Goal: Transaction & Acquisition: Purchase product/service

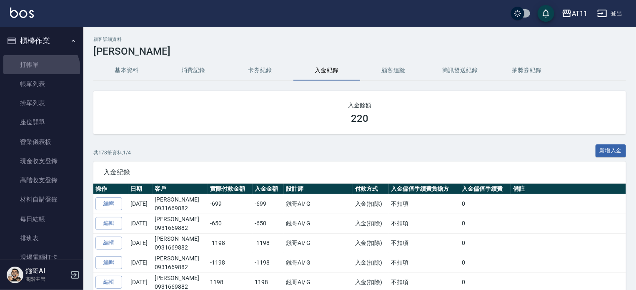
click at [40, 71] on link "打帳單" at bounding box center [41, 64] width 77 height 19
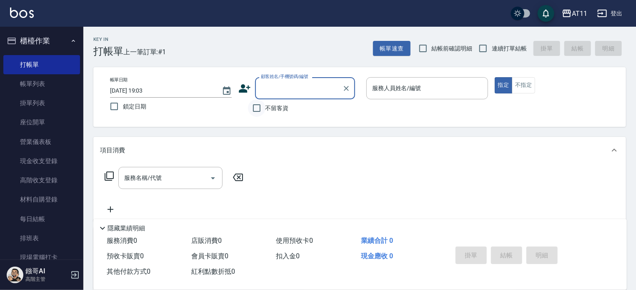
click at [256, 109] on input "不留客資" at bounding box center [257, 108] width 18 height 18
checkbox input "true"
click at [482, 48] on input "連續打單結帳" at bounding box center [483, 49] width 18 height 18
checkbox input "true"
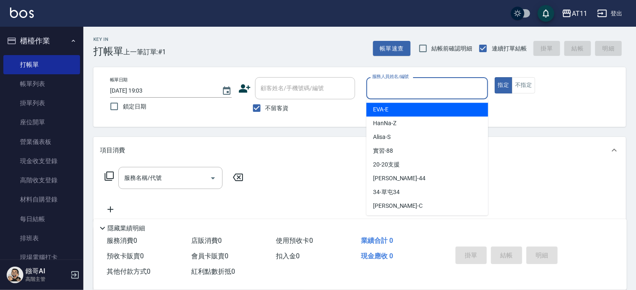
click at [423, 93] on input "服務人員姓名/編號" at bounding box center [427, 88] width 114 height 15
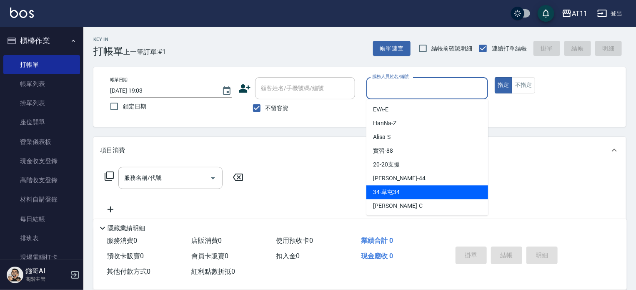
type input "ㄕ"
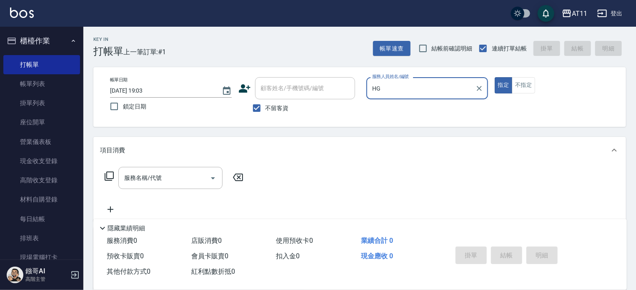
type input "H"
type input "[PERSON_NAME]"
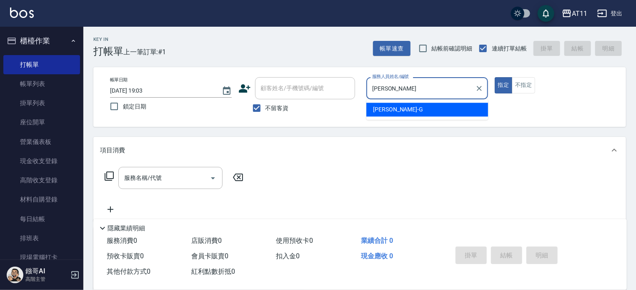
type button "true"
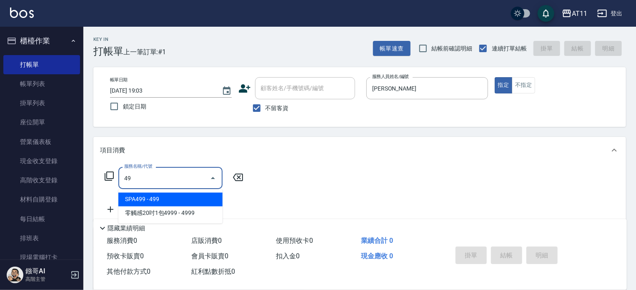
type input "4"
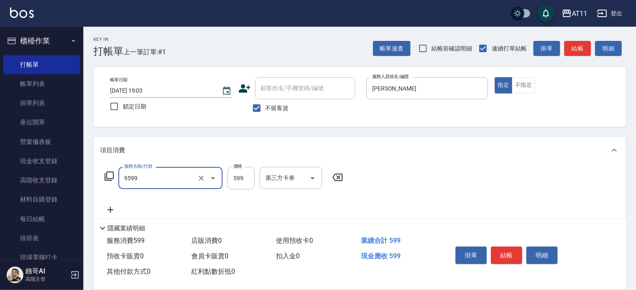
type input "D套餐(9599)"
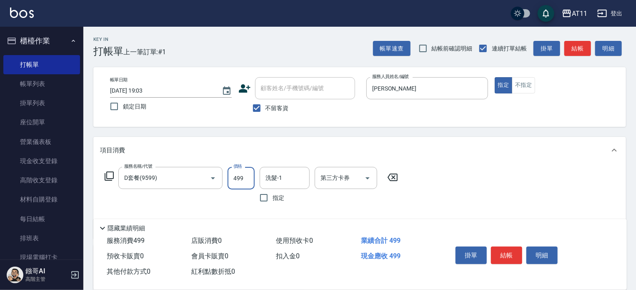
type input "499"
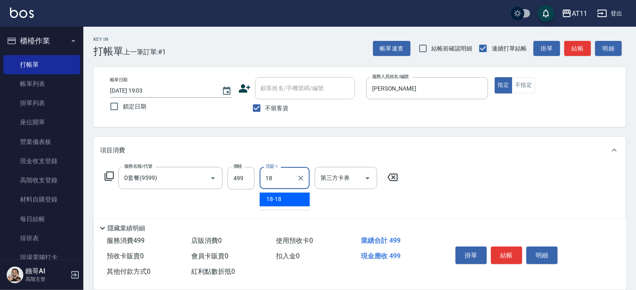
type input "18-18"
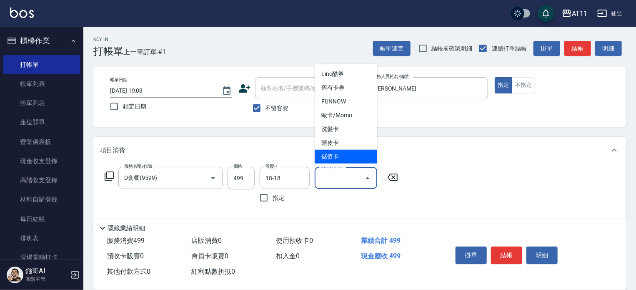
type input "儲值卡"
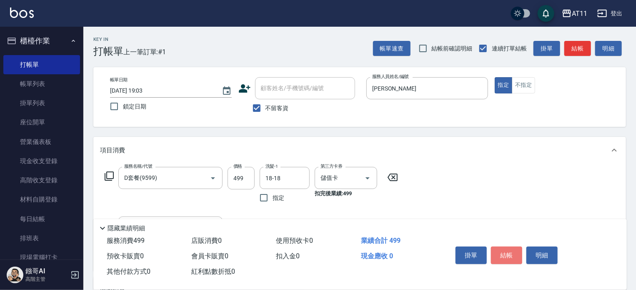
click at [505, 253] on button "結帳" at bounding box center [506, 255] width 31 height 18
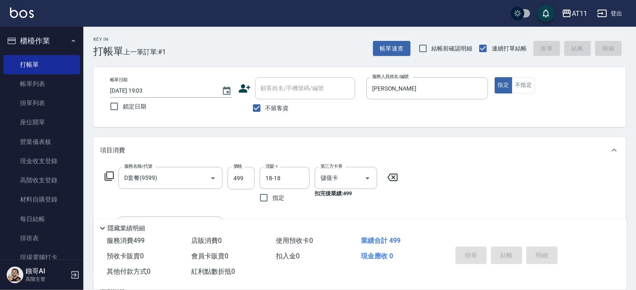
type input "2025/08/23 19:04"
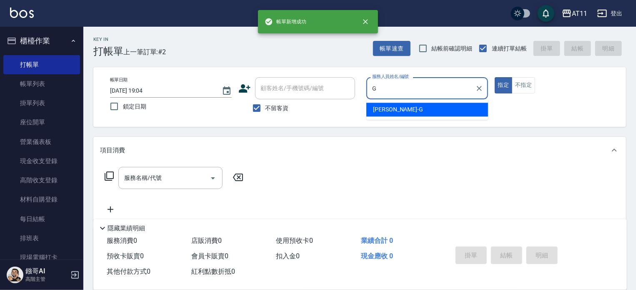
type input "Gary-G"
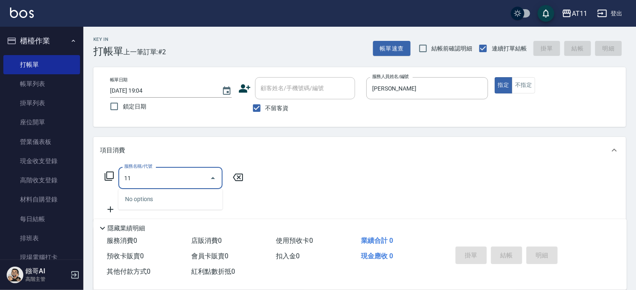
type input "1"
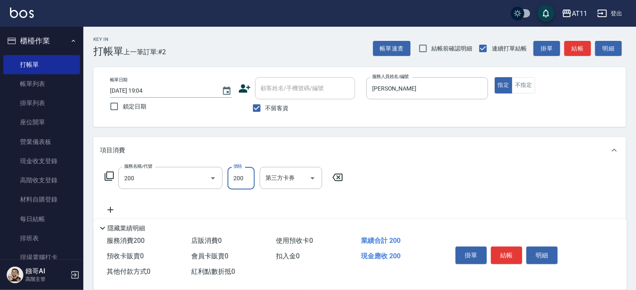
type input "剪髮(200)"
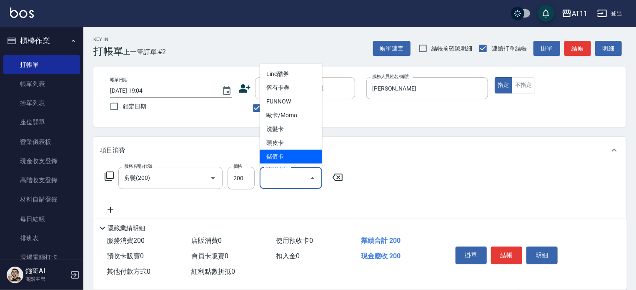
type input "儲值卡"
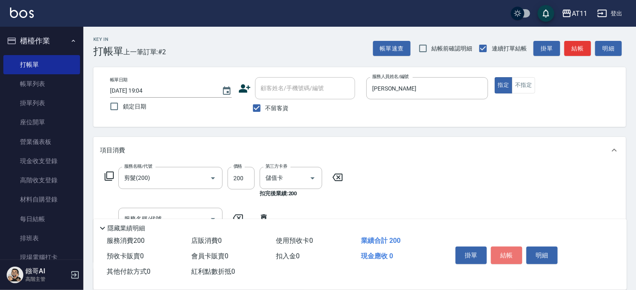
click at [505, 253] on button "結帳" at bounding box center [506, 255] width 31 height 18
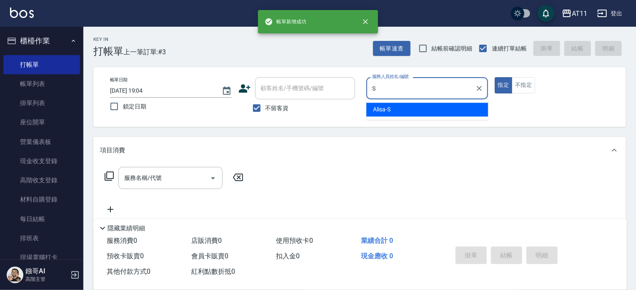
type input "Alisa-S"
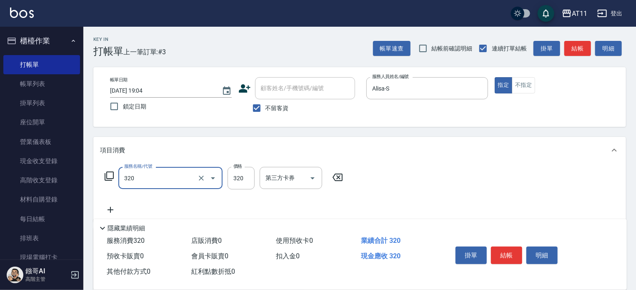
type input "洗剪(320)"
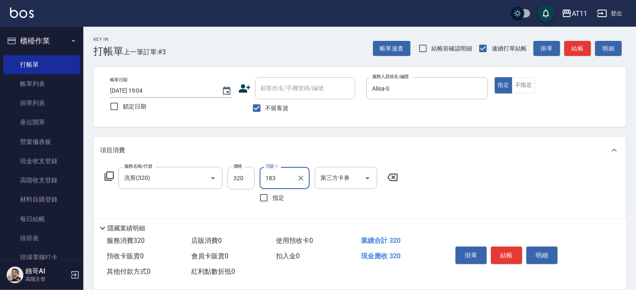
type input "183"
click at [275, 178] on input "洗髮-1" at bounding box center [284, 177] width 43 height 15
type input "18-18"
click at [504, 246] on button "結帳" at bounding box center [506, 255] width 31 height 18
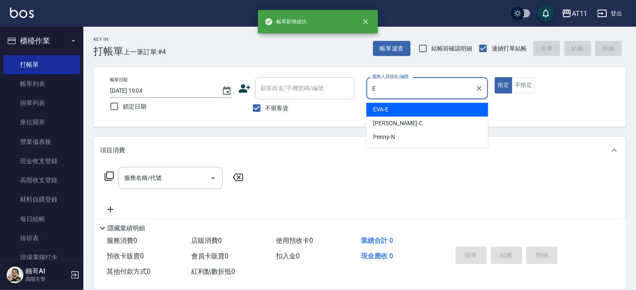
type input "EVA-E"
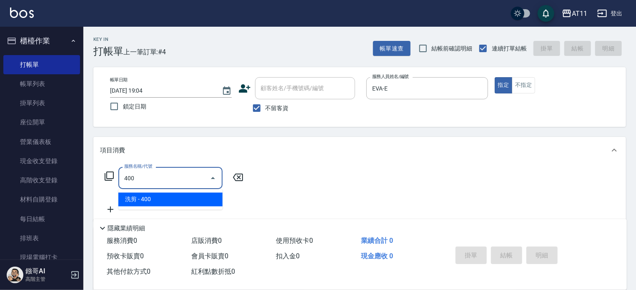
type input "洗剪(400)"
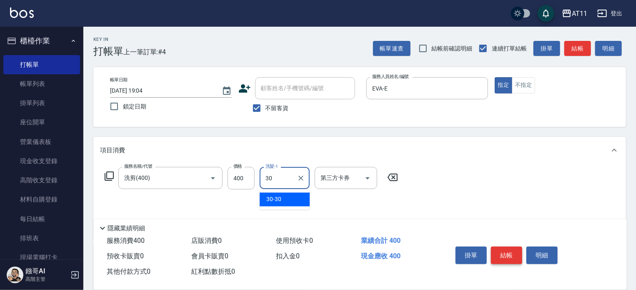
type input "30-30"
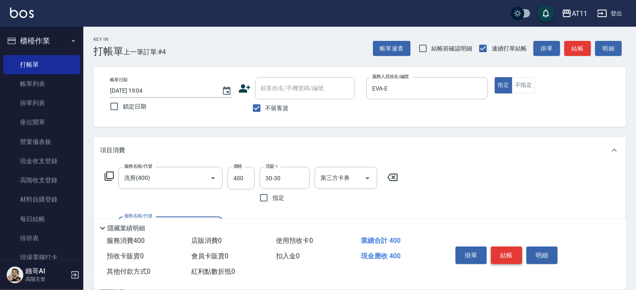
click at [504, 246] on button "結帳" at bounding box center [506, 255] width 31 height 18
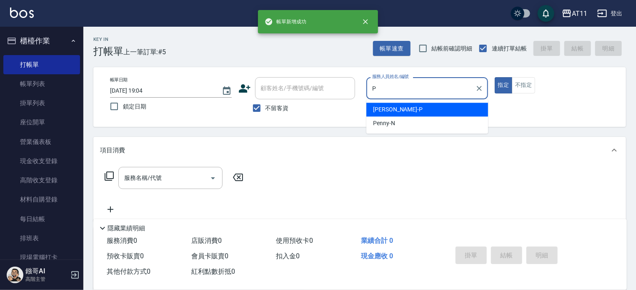
type input "[PERSON_NAME]-P"
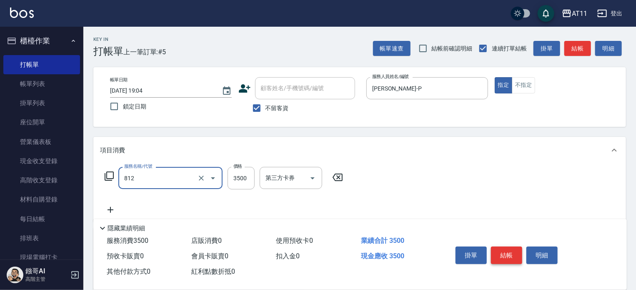
type input "過年套餐燙B餐(812)"
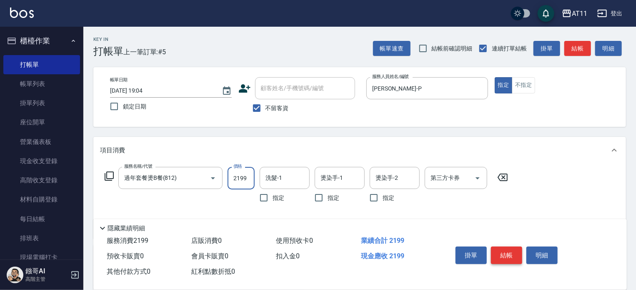
type input "2199"
click at [300, 181] on input "洗髮-1" at bounding box center [284, 177] width 43 height 15
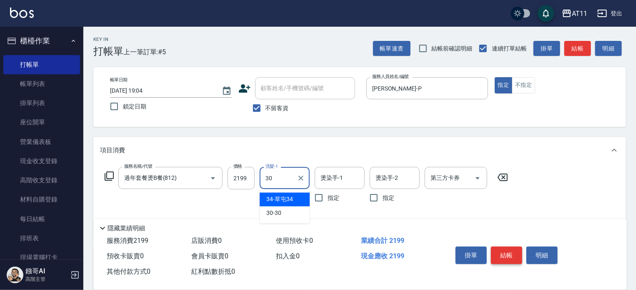
type input "30-30"
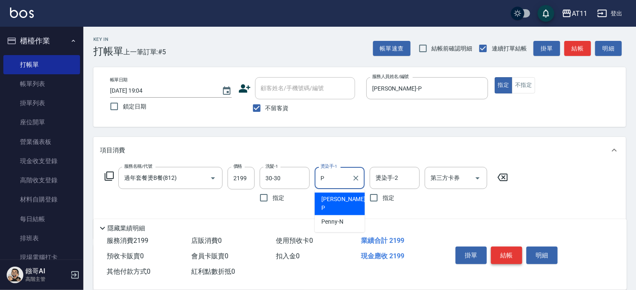
type input "[PERSON_NAME]-P"
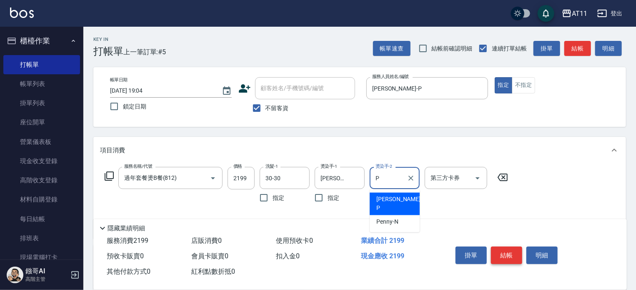
type input "[PERSON_NAME]-P"
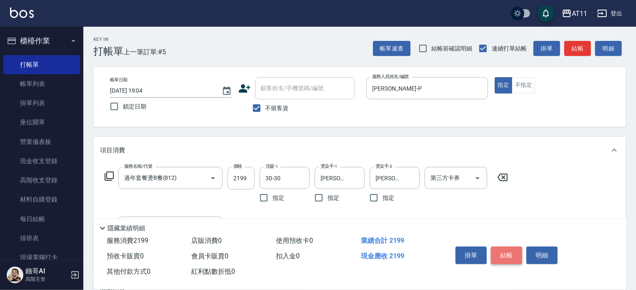
click at [504, 255] on button "結帳" at bounding box center [506, 255] width 31 height 18
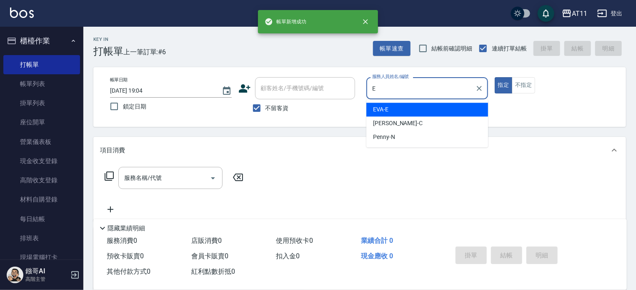
type input "EVA-E"
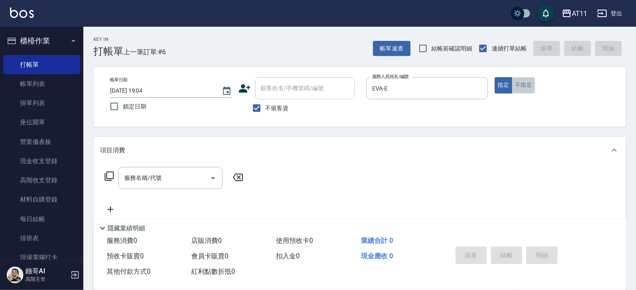
click at [521, 86] on button "不指定" at bounding box center [523, 85] width 23 height 16
click at [158, 173] on input "服務名稱/代號" at bounding box center [164, 177] width 84 height 15
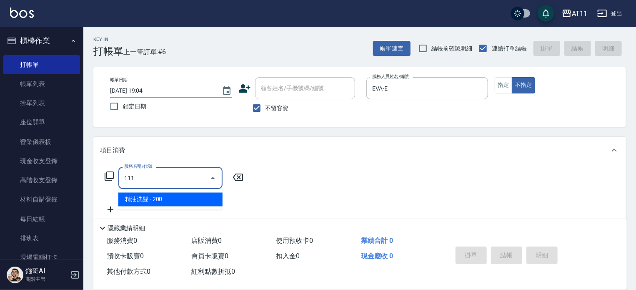
type input "精油洗髮(111)"
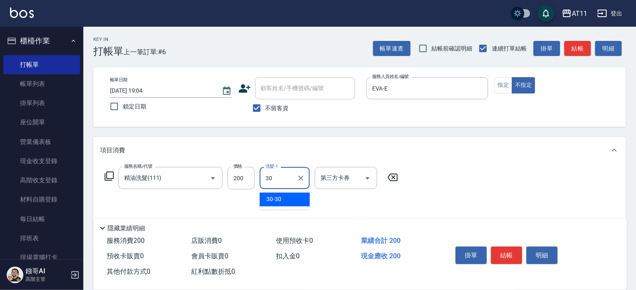
type input "30-30"
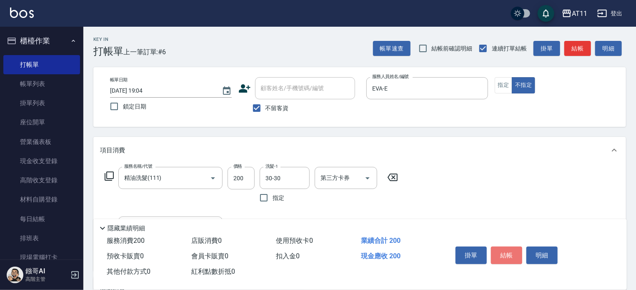
click at [512, 253] on button "結帳" at bounding box center [506, 255] width 31 height 18
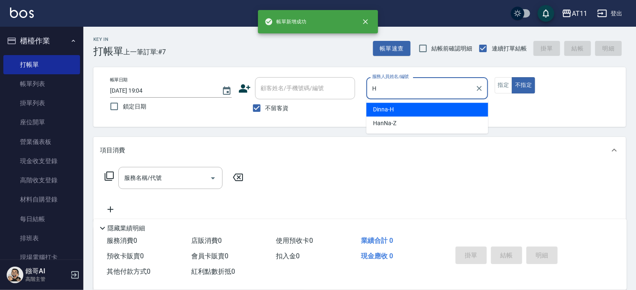
type input "Dinna-H"
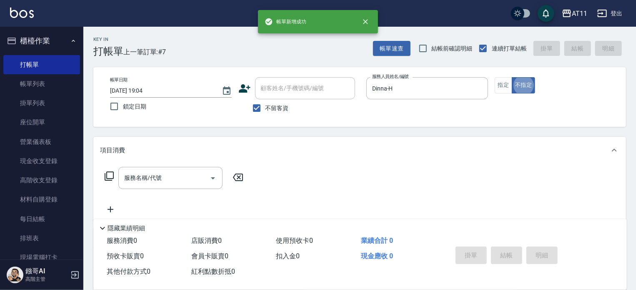
type button "false"
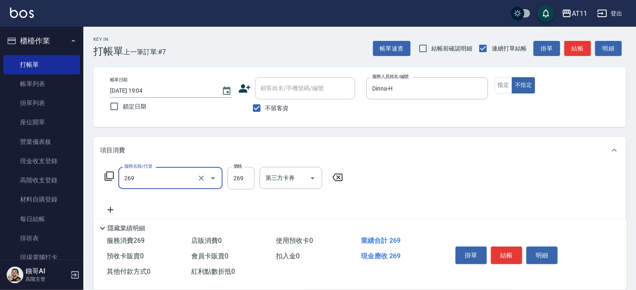
type input "一般洗剪(269)"
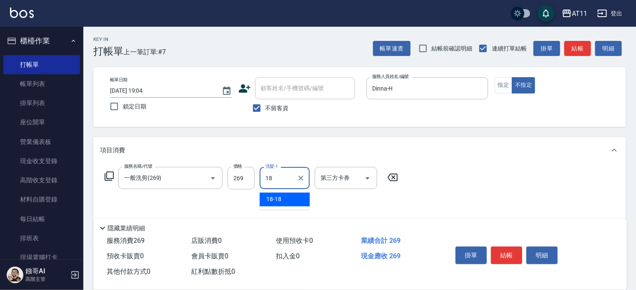
type input "18-18"
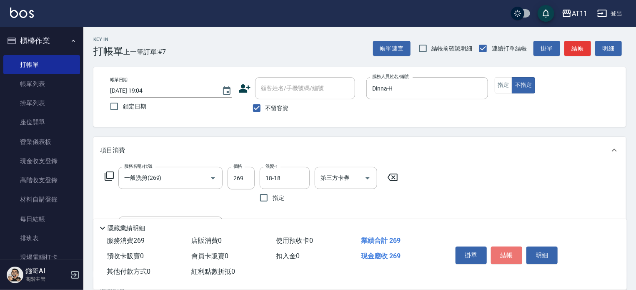
click at [512, 253] on button "結帳" at bounding box center [506, 255] width 31 height 18
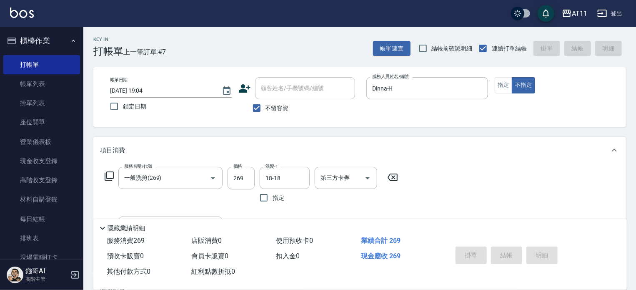
type input "2025/08/23 19:05"
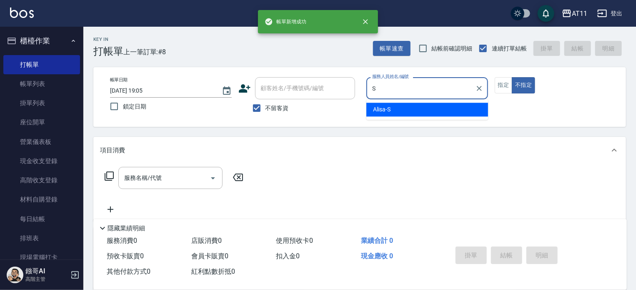
type input "Alisa-S"
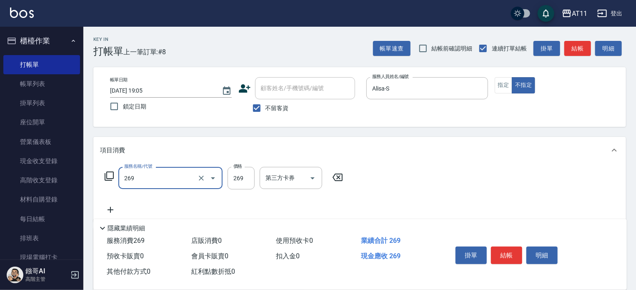
type input "一般洗剪(269)"
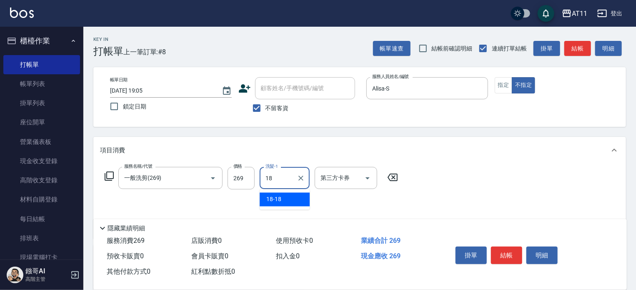
type input "18-18"
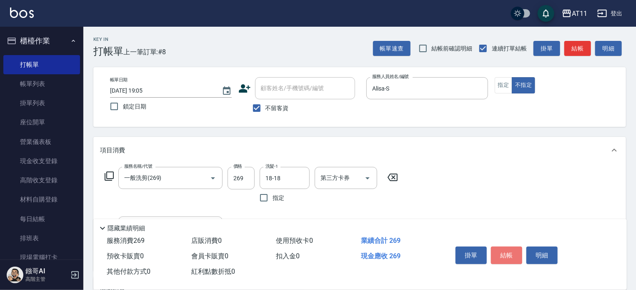
click at [512, 253] on button "結帳" at bounding box center [506, 255] width 31 height 18
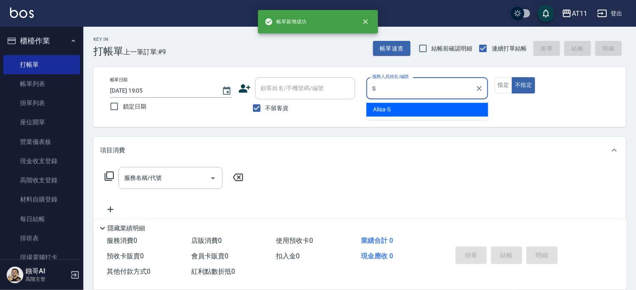
type input "Alisa-S"
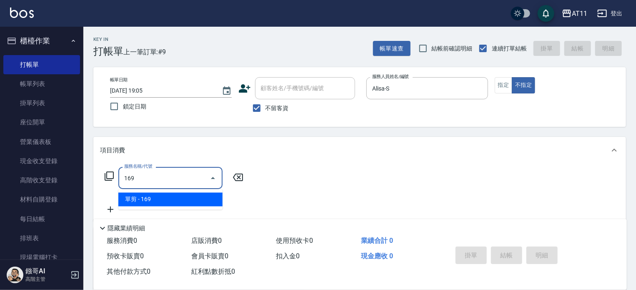
type input "單剪(169)"
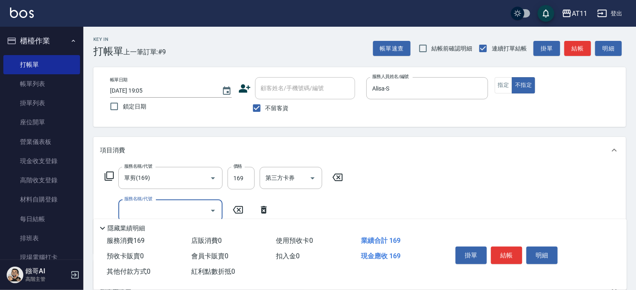
click at [512, 253] on button "結帳" at bounding box center [506, 255] width 31 height 18
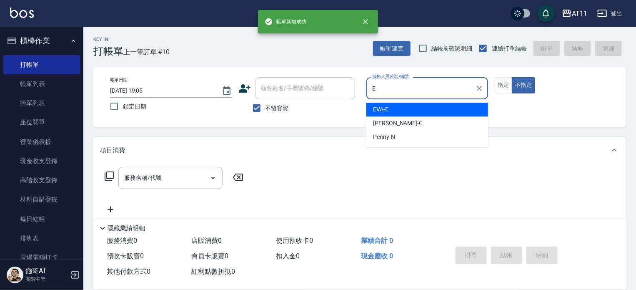
type input "EVA-E"
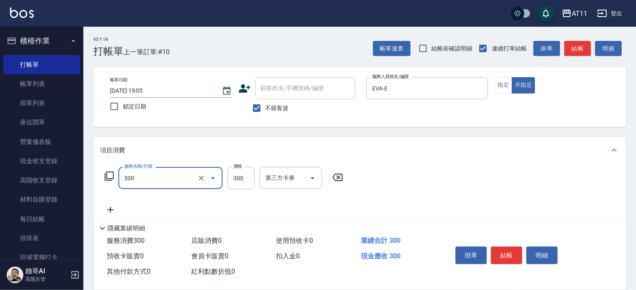
type input "A級剪髮(300)"
drag, startPoint x: 405, startPoint y: 133, endPoint x: 388, endPoint y: 138, distance: 18.7
click at [403, 133] on div "Key In 打帳單 上一筆訂單:#10 帳單速查 結帳前確認明細 連續打單結帳 掛單 結帳 明細 帳單日期 2025/08/23 19:05 鎖定日期 顧客…" at bounding box center [359, 207] width 553 height 360
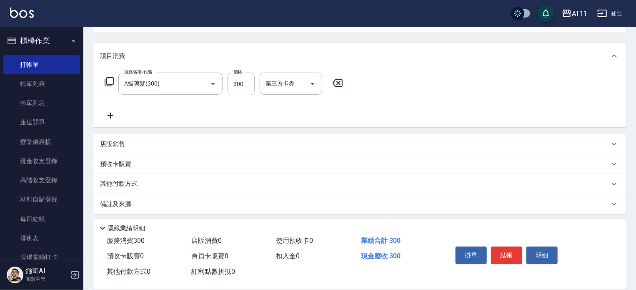
scroll to position [98, 0]
click at [192, 183] on div "其他付款方式" at bounding box center [354, 180] width 509 height 9
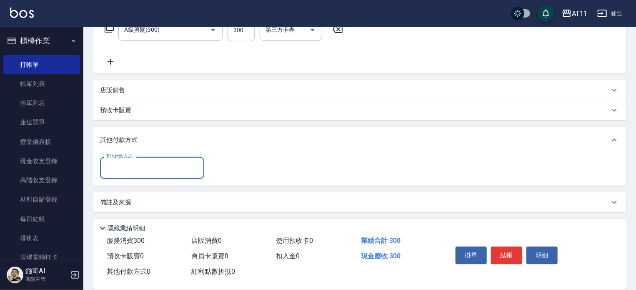
scroll to position [150, 0]
click at [168, 170] on input "其他付款方式" at bounding box center [152, 166] width 97 height 15
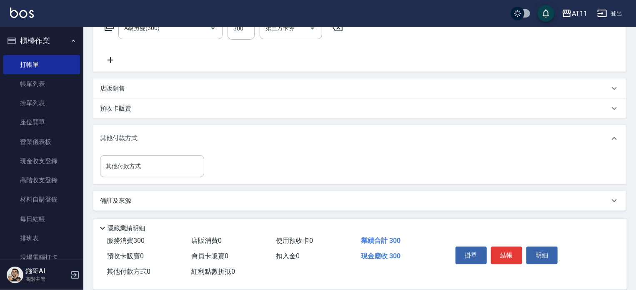
click at [310, 128] on div "其他付款方式" at bounding box center [359, 138] width 533 height 27
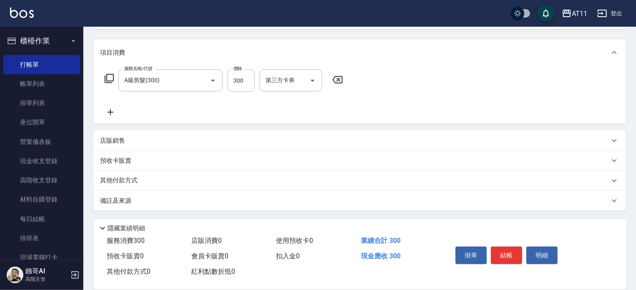
scroll to position [98, 0]
click at [237, 132] on div "店販銷售" at bounding box center [359, 140] width 533 height 20
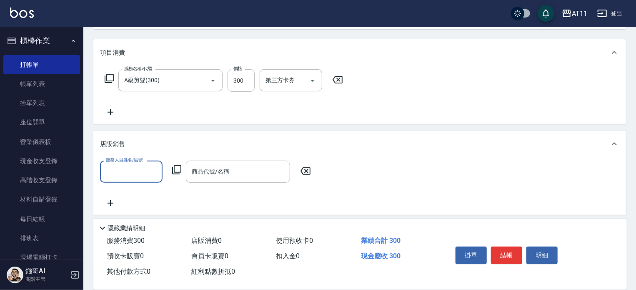
scroll to position [0, 0]
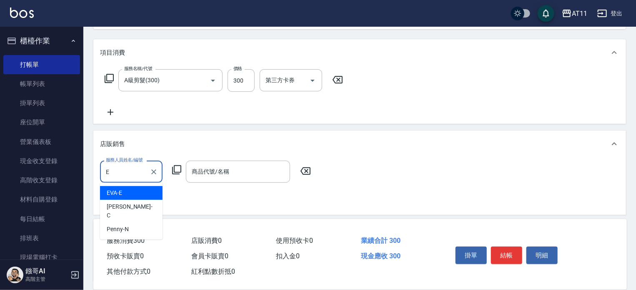
type input "EVA-E"
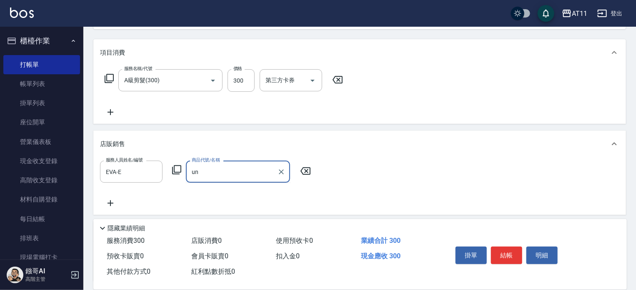
type input "u"
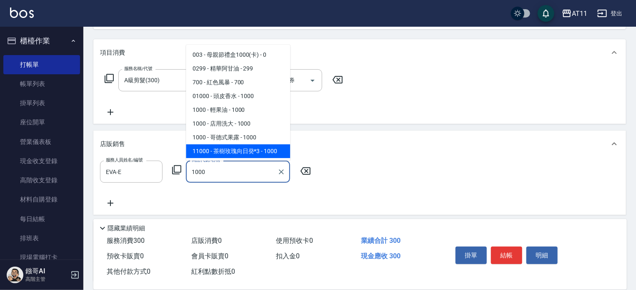
type input "茶樹玫瑰向日癸*3"
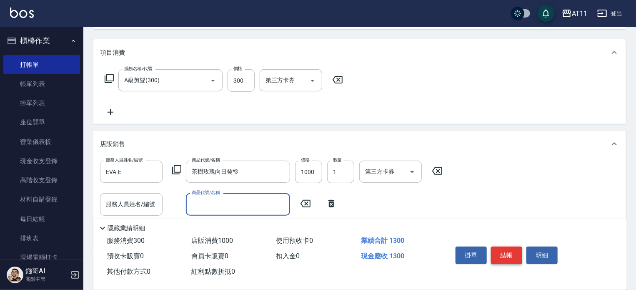
click at [508, 253] on button "結帳" at bounding box center [506, 255] width 31 height 18
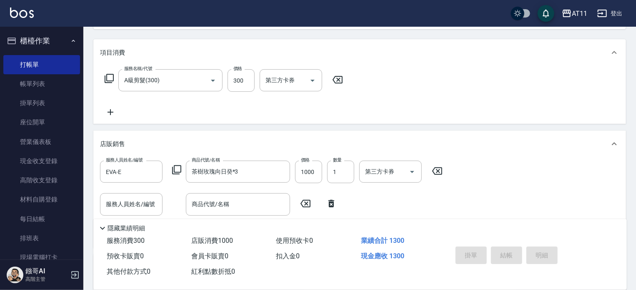
type input "2025/08/23 19:06"
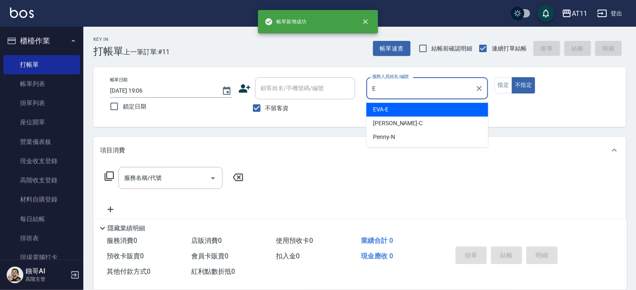
type input "EVA-E"
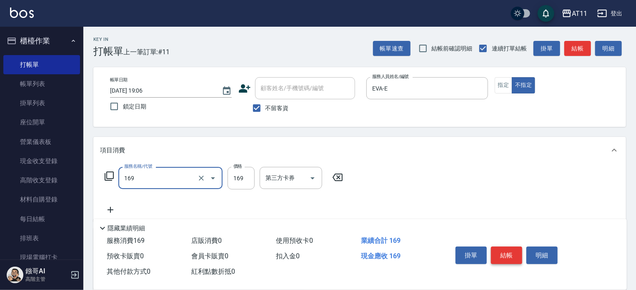
type input "單剪(169)"
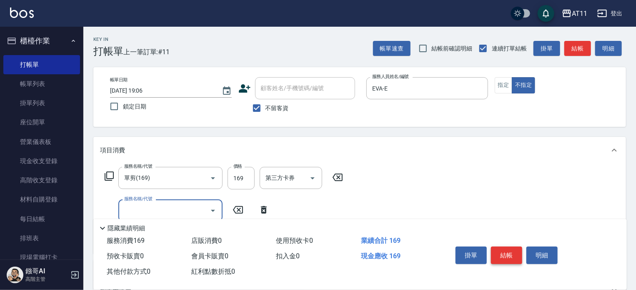
click at [508, 253] on button "結帳" at bounding box center [506, 255] width 31 height 18
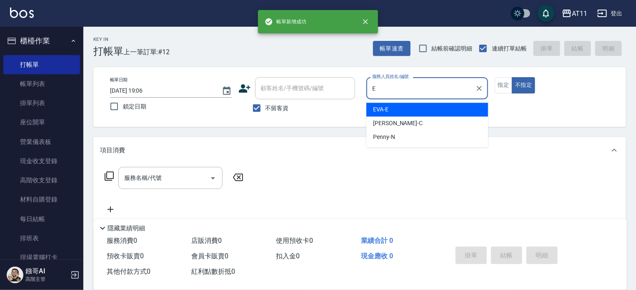
type input "EVA-E"
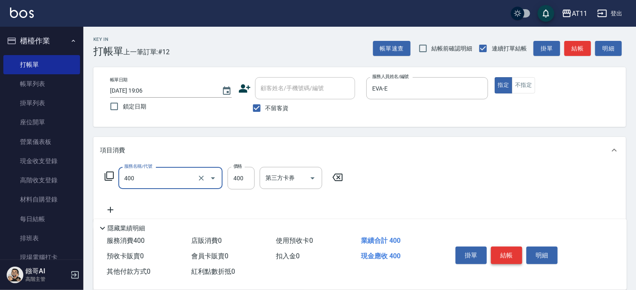
type input "洗剪(400)"
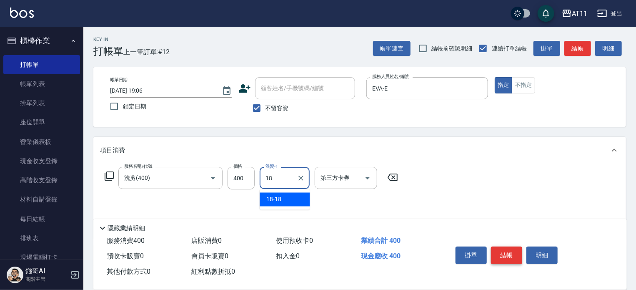
type input "18-18"
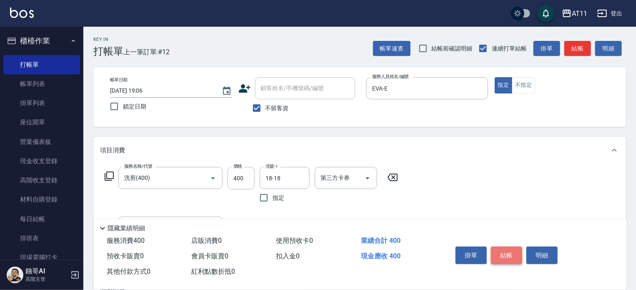
click at [495, 248] on button "結帳" at bounding box center [506, 255] width 31 height 18
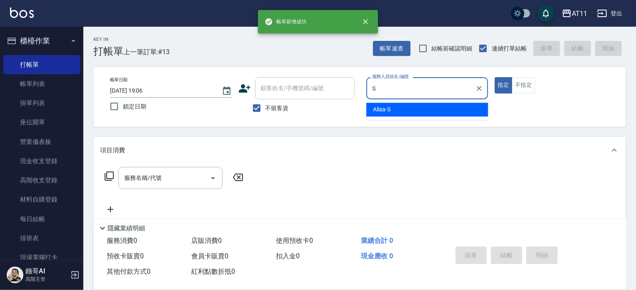
type input "Alisa-S"
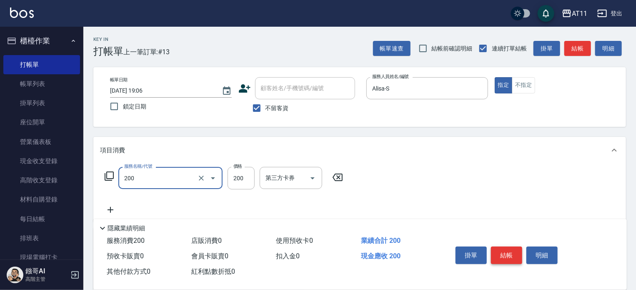
type input "剪髮(200)"
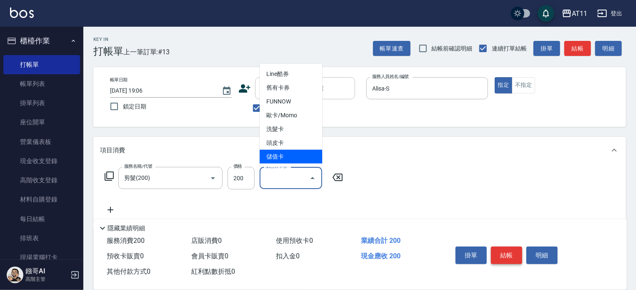
type input "儲值卡"
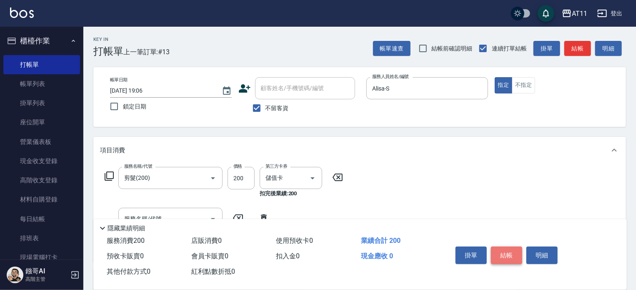
click at [495, 248] on button "結帳" at bounding box center [506, 255] width 31 height 18
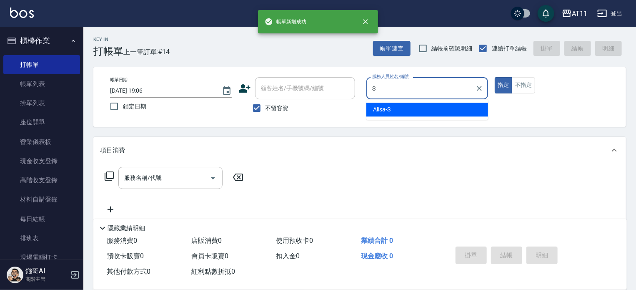
type input "Alisa-S"
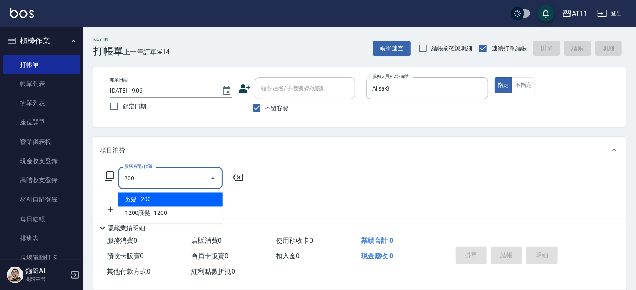
type input "剪髮(200)"
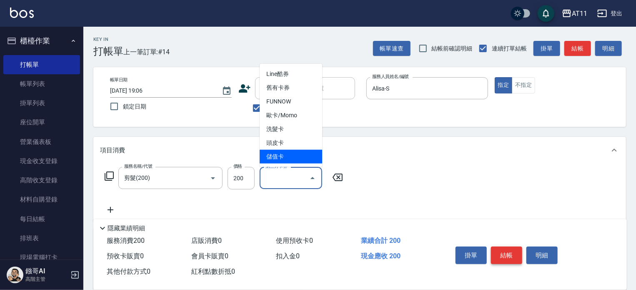
type input "儲值卡"
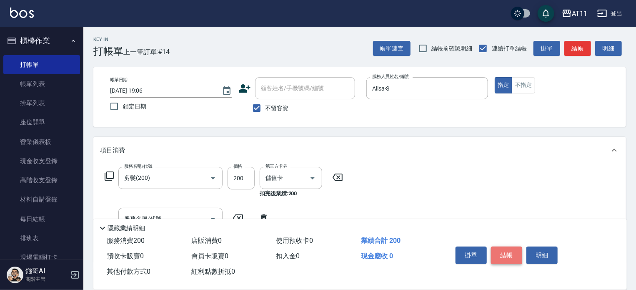
click at [495, 248] on button "結帳" at bounding box center [506, 255] width 31 height 18
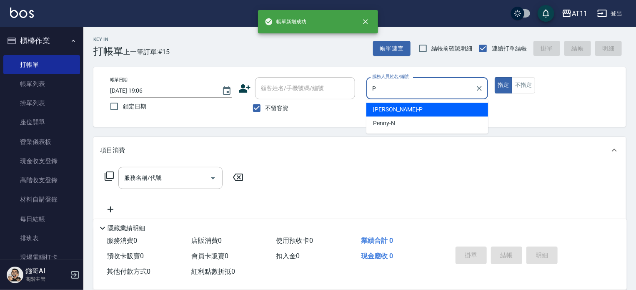
type input "[PERSON_NAME]-P"
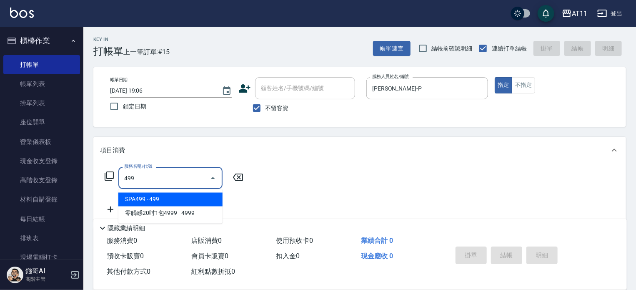
type input "SPA499(499)"
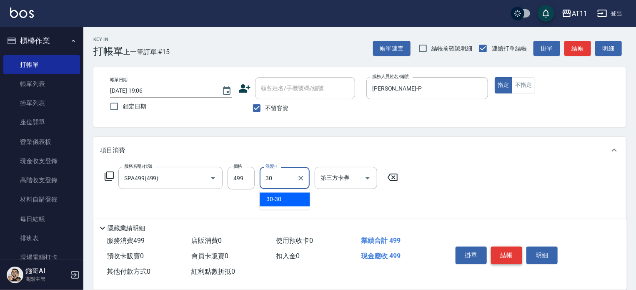
type input "30-30"
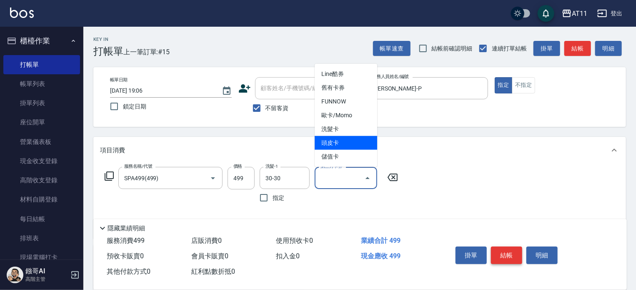
type input "頭皮卡"
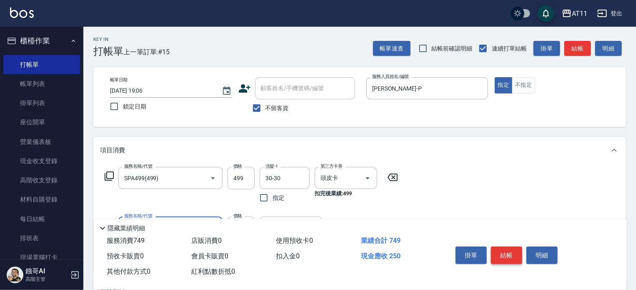
type input "B級單剪(250)"
click at [495, 248] on button "結帳" at bounding box center [506, 255] width 31 height 18
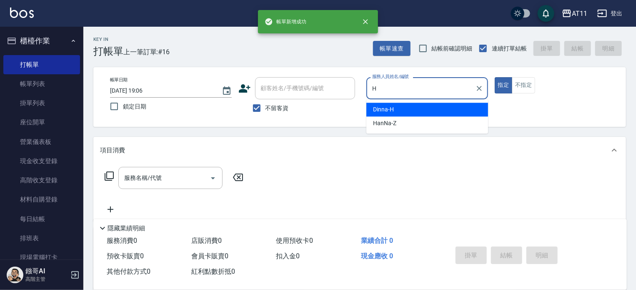
type input "Dinna-H"
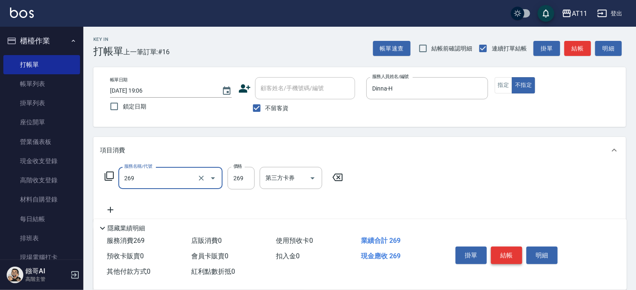
type input "一般洗剪(269)"
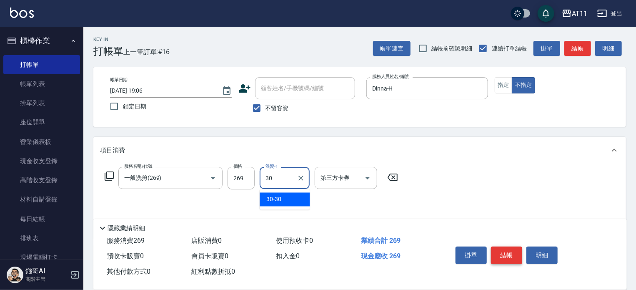
type input "30-30"
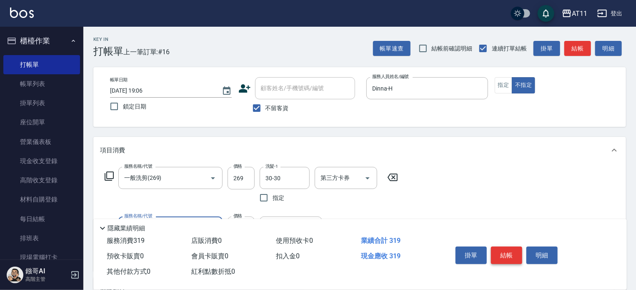
type input "洗髮精+50(50)"
type input "20"
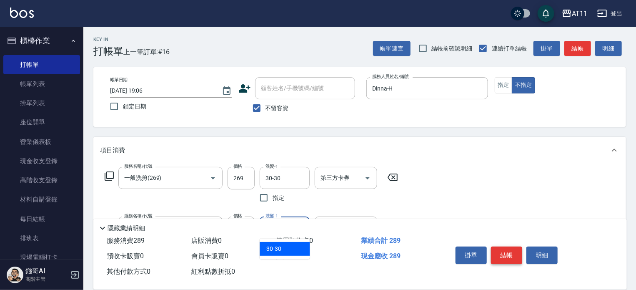
type input "30-30"
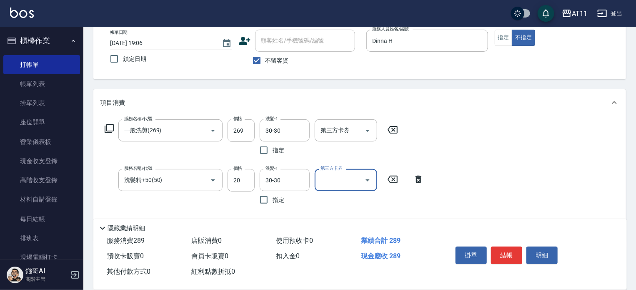
scroll to position [83, 0]
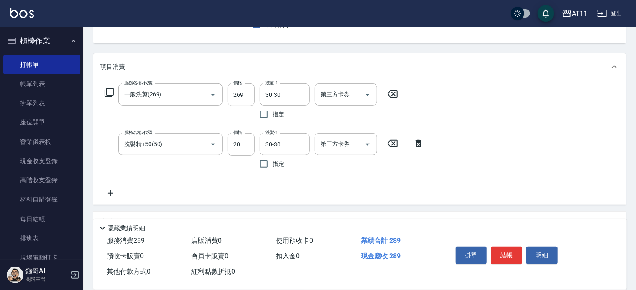
click at [478, 114] on div "服務名稱/代號 一般洗剪(269) 服務名稱/代號 價格 269 價格 洗髮-1 30-30 洗髮-1 指定 第三方卡券 第三方卡券 服務名稱/代號 洗髮精+…" at bounding box center [359, 142] width 533 height 125
click at [508, 255] on button "結帳" at bounding box center [506, 255] width 31 height 18
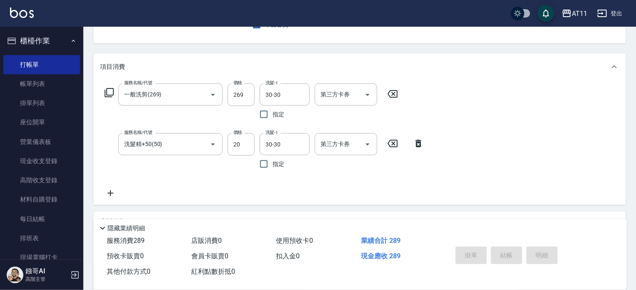
type input "2025/08/23 19:07"
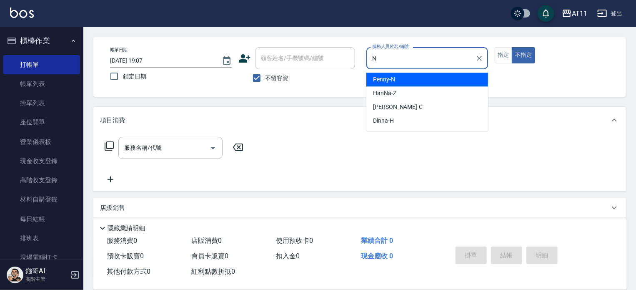
scroll to position [0, 0]
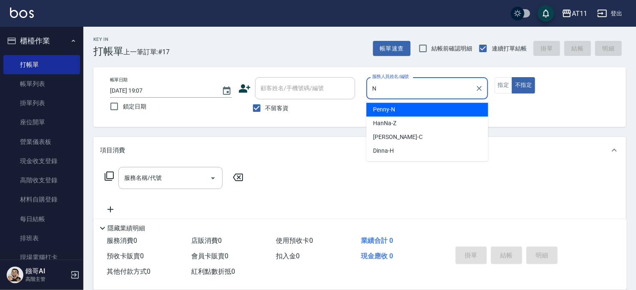
type input "Penny-N"
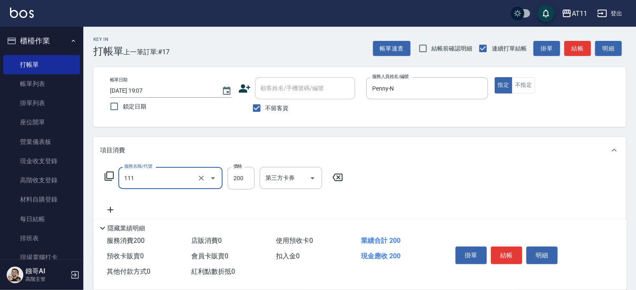
type input "精油洗髮(111)"
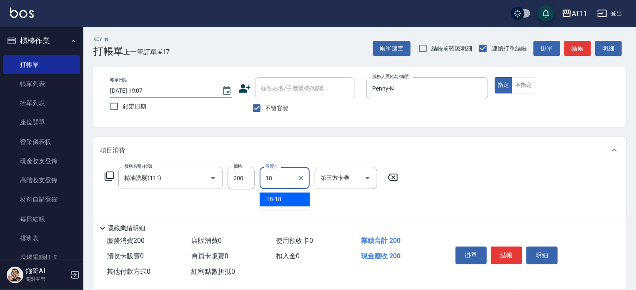
type input "18-18"
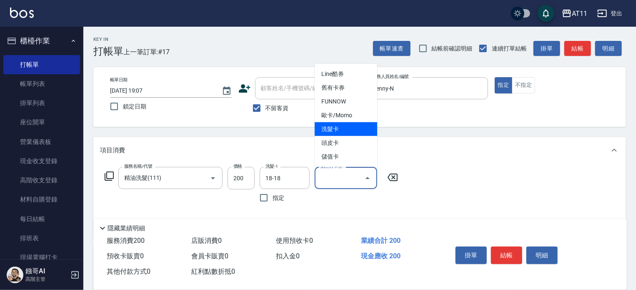
type input "洗髮卡"
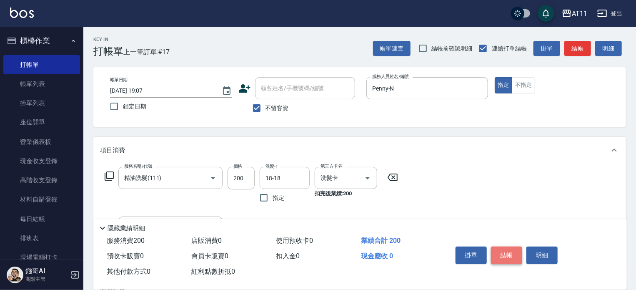
click at [502, 255] on button "結帳" at bounding box center [506, 255] width 31 height 18
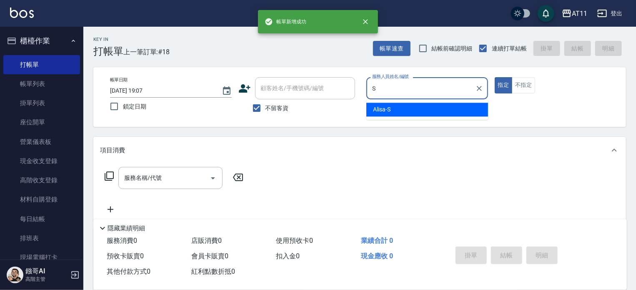
type input "Alisa-S"
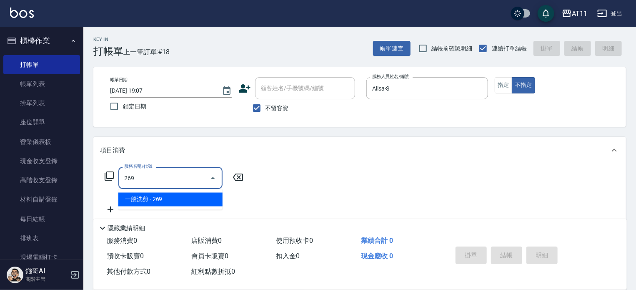
type input "一般洗剪(269)"
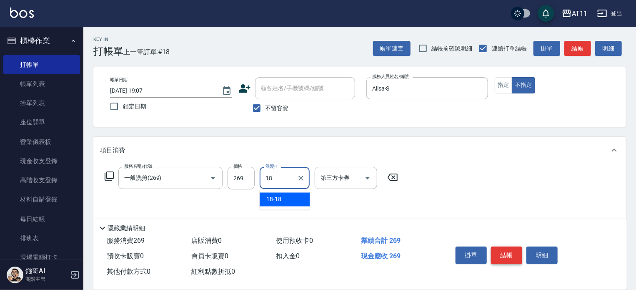
type input "18-18"
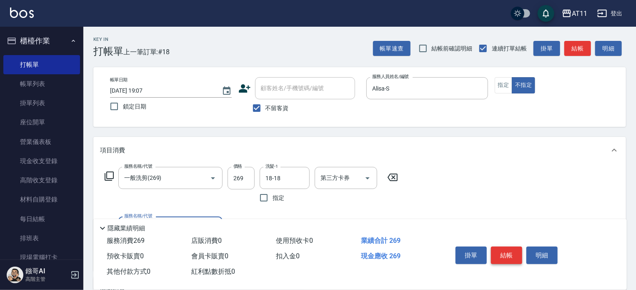
click at [502, 255] on button "結帳" at bounding box center [506, 255] width 31 height 18
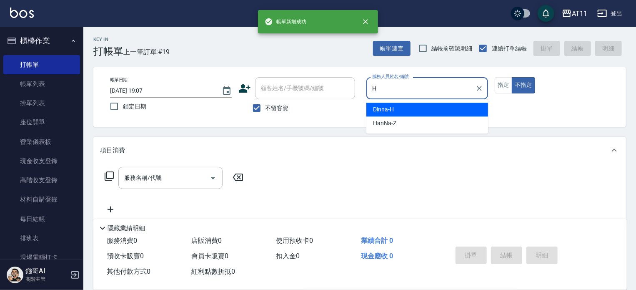
type input "Dinna-H"
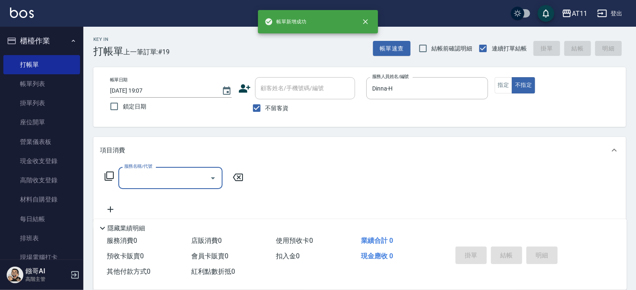
type input "2"
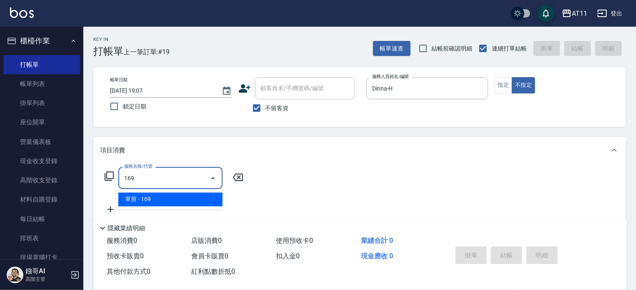
type input "單剪(169)"
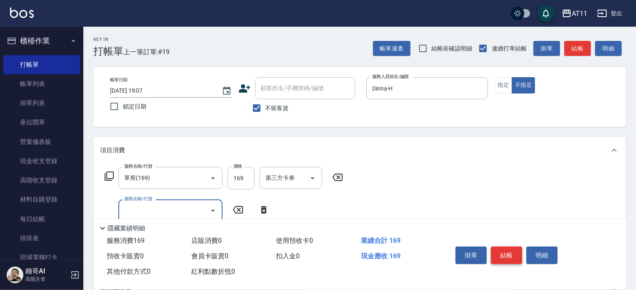
click at [502, 255] on button "結帳" at bounding box center [506, 255] width 31 height 18
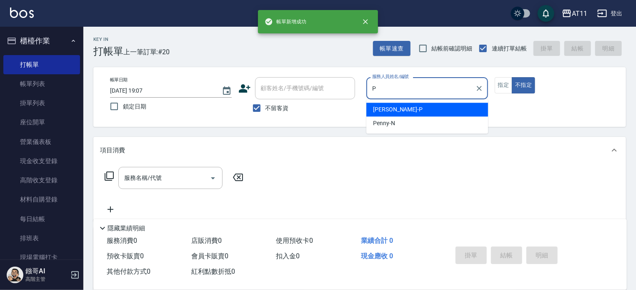
type input "[PERSON_NAME]-P"
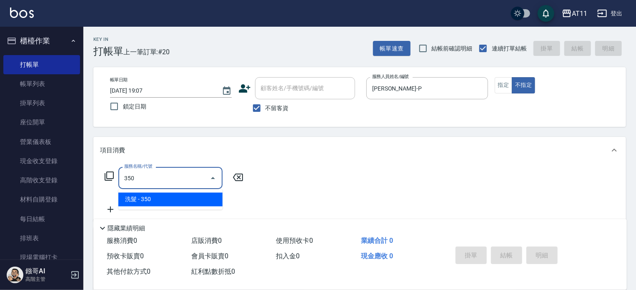
type input "洗髮(350)"
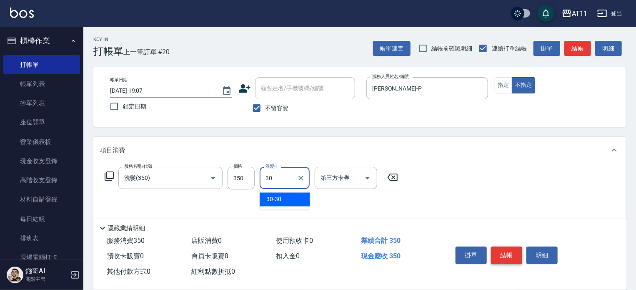
type input "30-30"
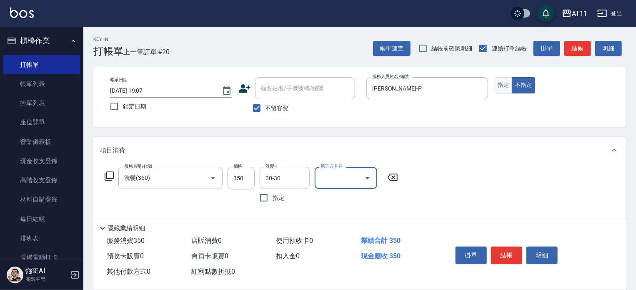
click at [506, 83] on button "指定" at bounding box center [504, 85] width 18 height 16
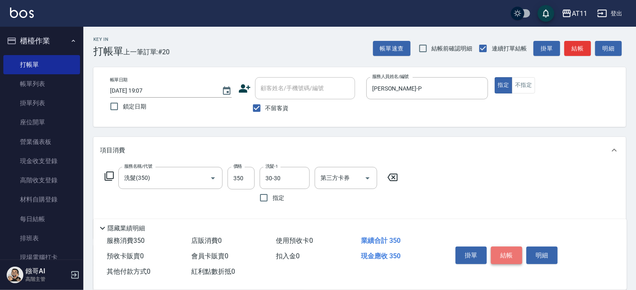
click at [508, 251] on button "結帳" at bounding box center [506, 255] width 31 height 18
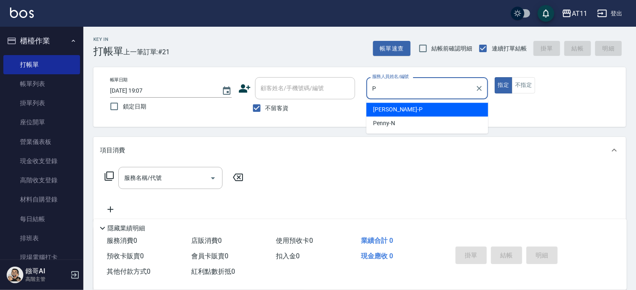
type input "[PERSON_NAME]-P"
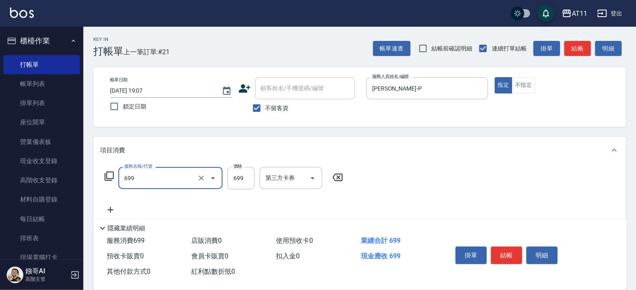
type input "SPA699(699)"
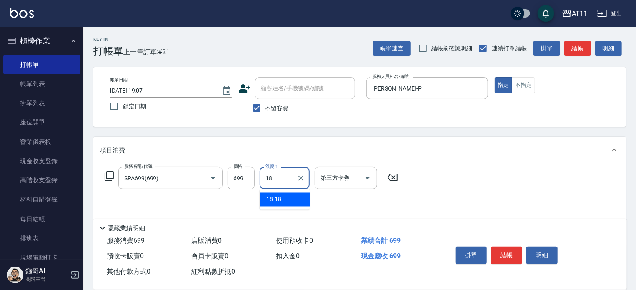
type input "18-18"
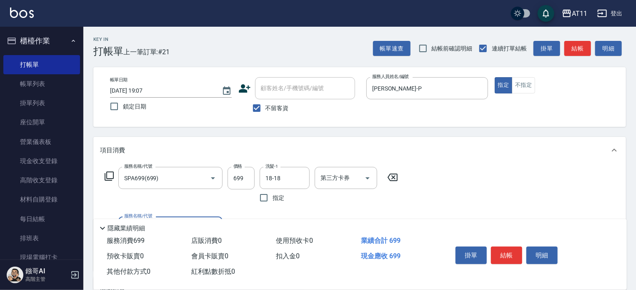
click at [508, 252] on button "結帳" at bounding box center [506, 255] width 31 height 18
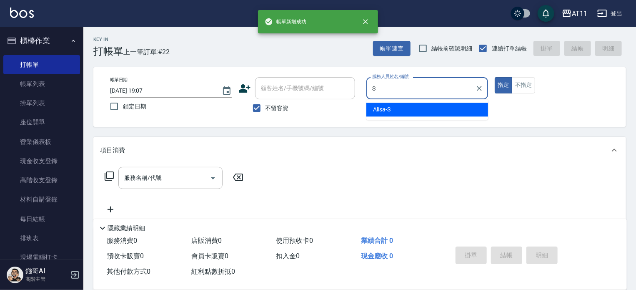
type input "Alisa-S"
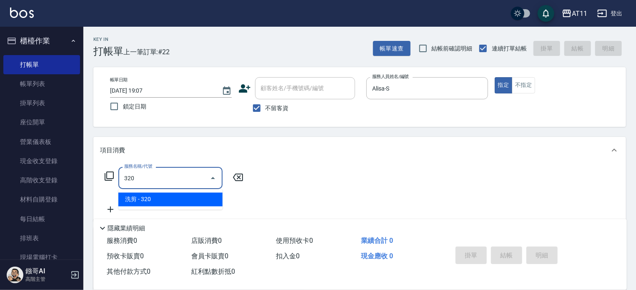
type input "洗剪(320)"
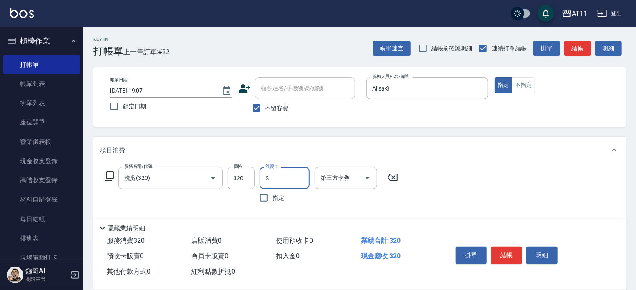
type input "Alisa-S"
click at [508, 252] on button "結帳" at bounding box center [506, 255] width 31 height 18
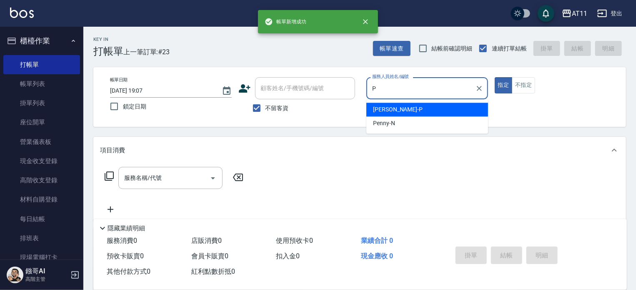
type input "[PERSON_NAME]-P"
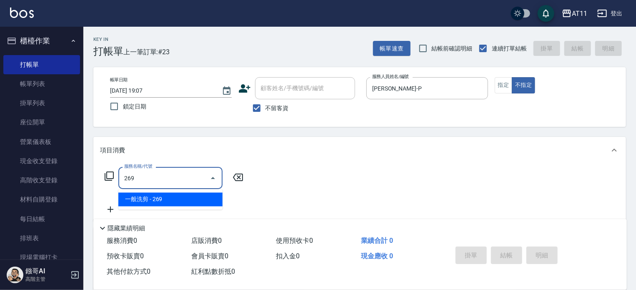
type input "一般洗剪(269)"
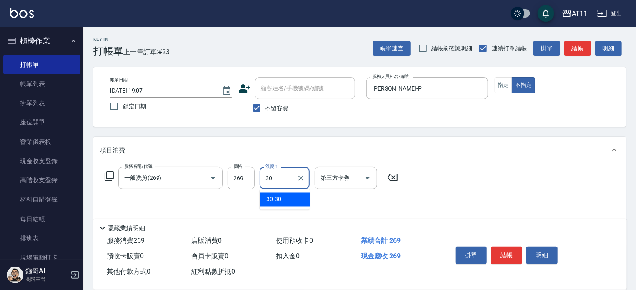
type input "30-30"
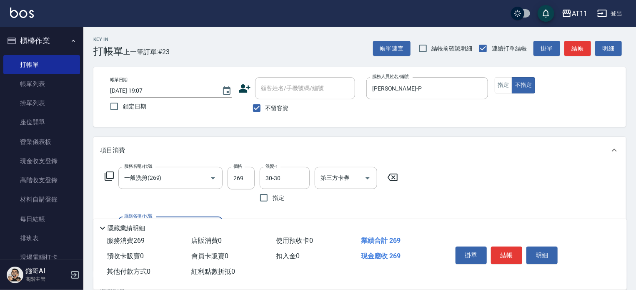
click at [508, 252] on button "結帳" at bounding box center [506, 255] width 31 height 18
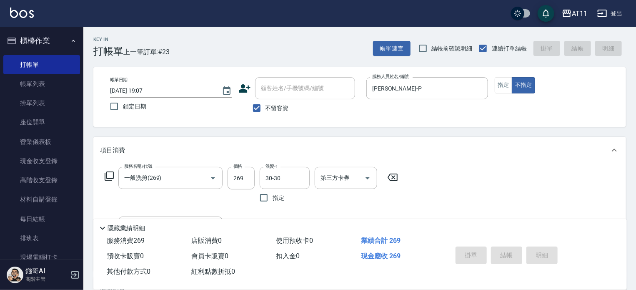
type input "2025/08/23 19:08"
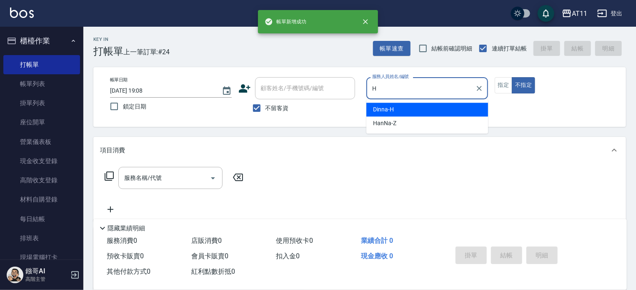
type input "Dinna-H"
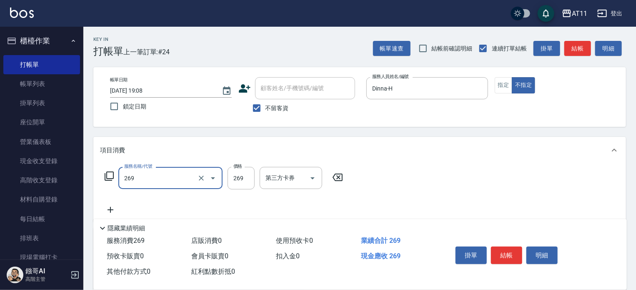
type input "一般洗剪(269)"
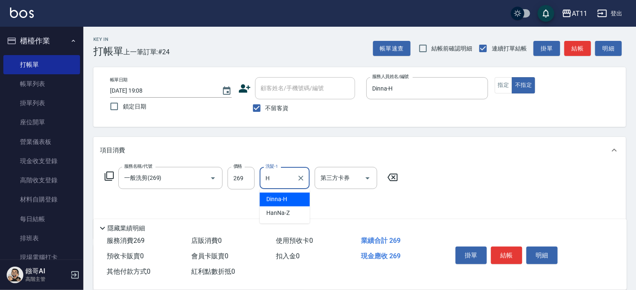
type input "Dinna-H"
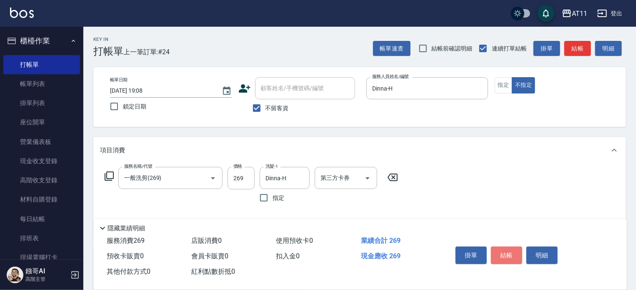
click at [508, 252] on button "結帳" at bounding box center [506, 255] width 31 height 18
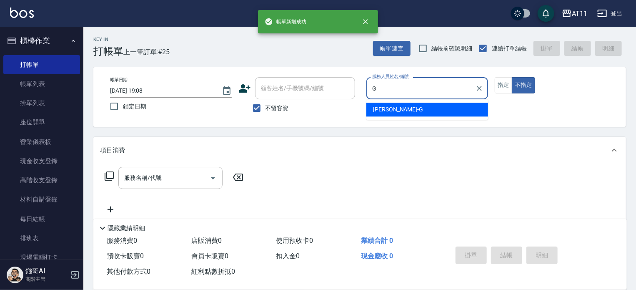
type input "Gary-G"
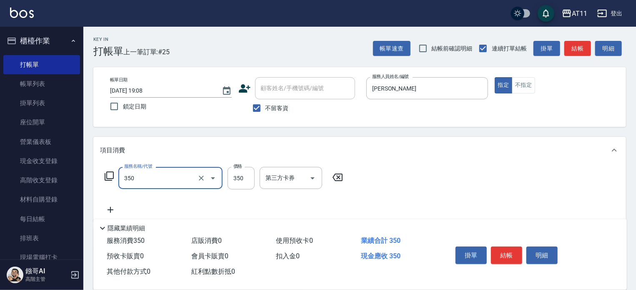
type input "洗髮(350)"
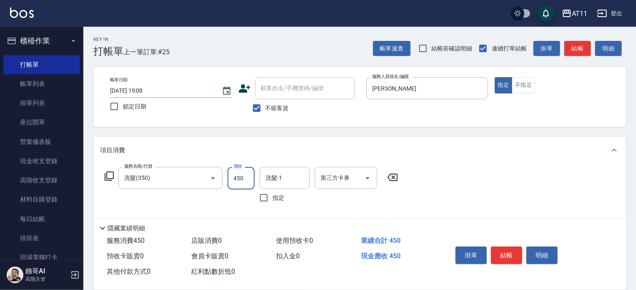
type input "450"
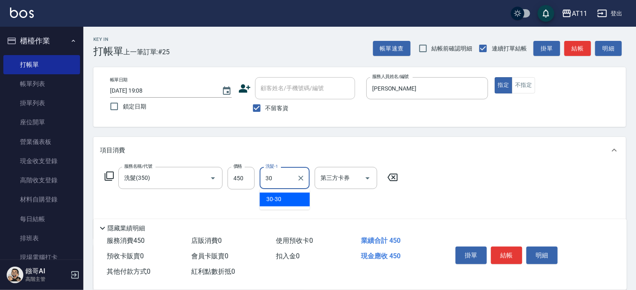
type input "30-30"
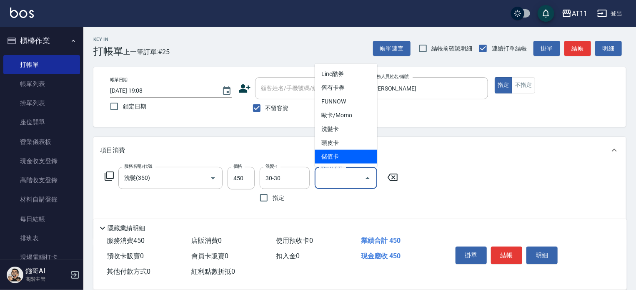
type input "儲值卡"
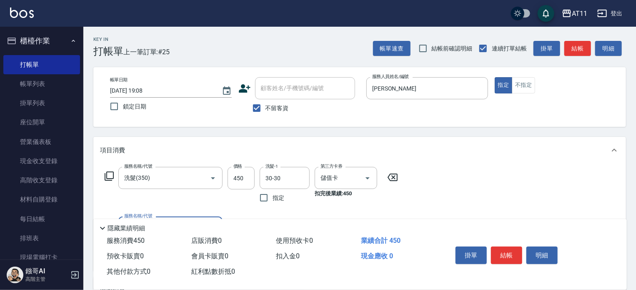
click at [508, 252] on button "結帳" at bounding box center [506, 255] width 31 height 18
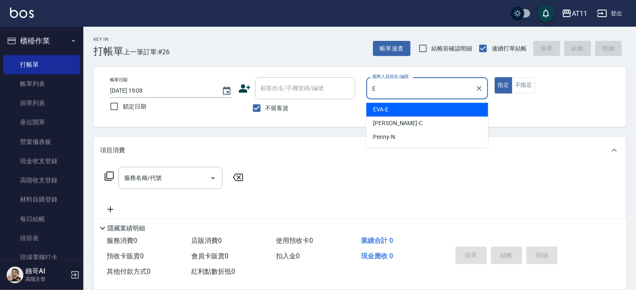
type input "EVA-E"
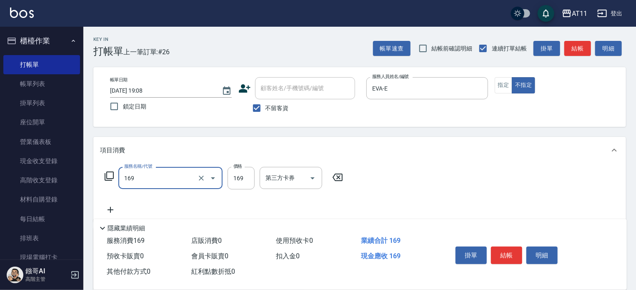
type input "單剪(169)"
click at [508, 252] on button "結帳" at bounding box center [506, 255] width 31 height 18
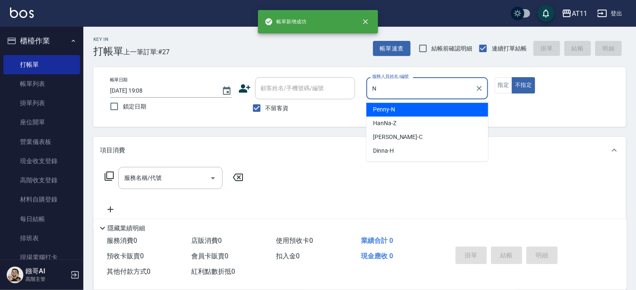
type input "Penny-N"
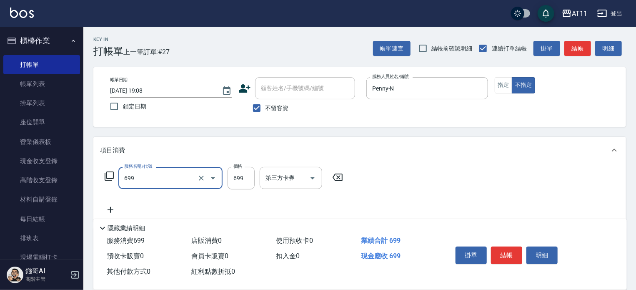
type input "SPA699(699)"
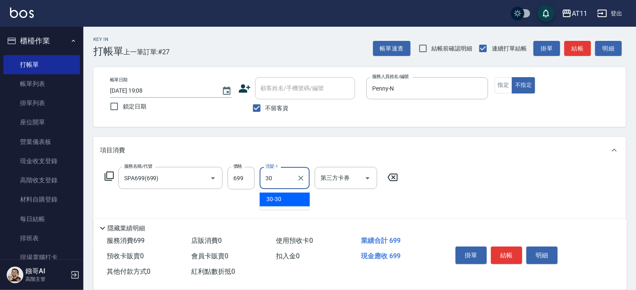
type input "30-30"
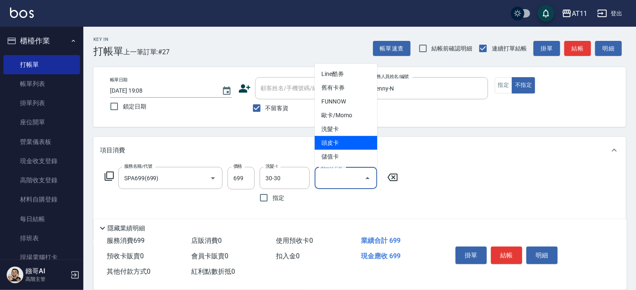
type input "頭皮卡"
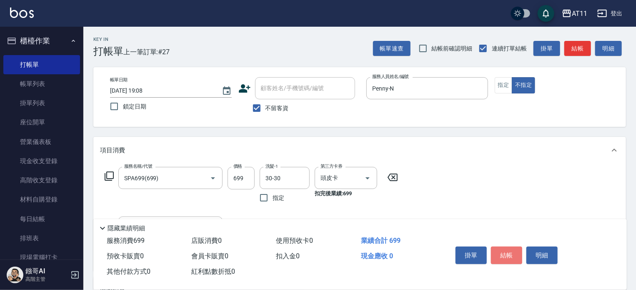
click at [508, 252] on button "結帳" at bounding box center [506, 255] width 31 height 18
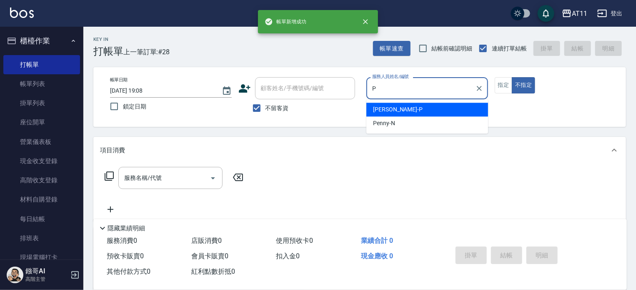
type input "[PERSON_NAME]-P"
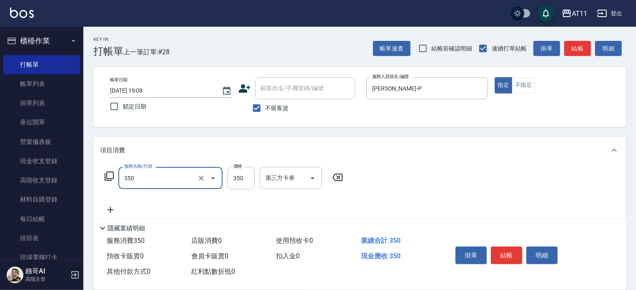
type input "洗髮(350)"
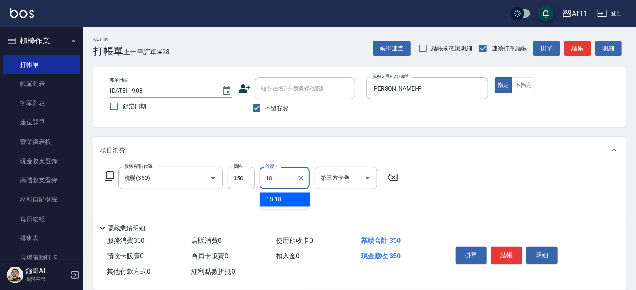
type input "18-18"
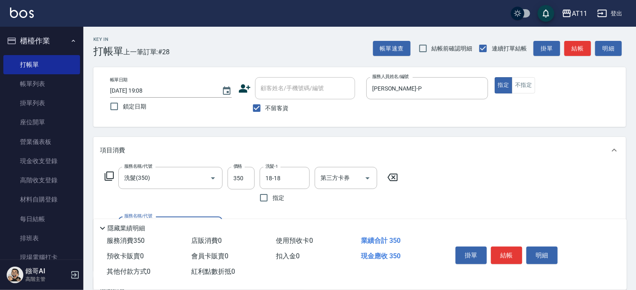
click at [508, 252] on button "結帳" at bounding box center [506, 255] width 31 height 18
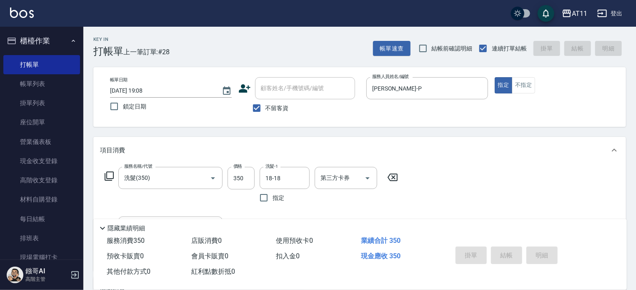
type input "2025/08/23 19:09"
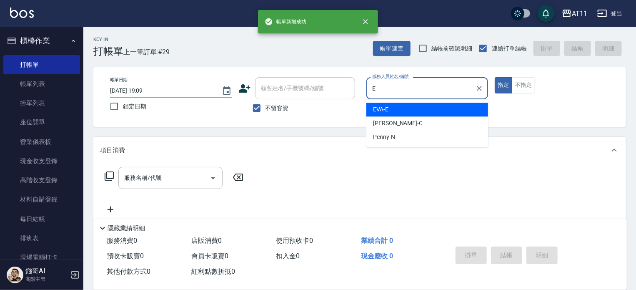
type input "EVA-E"
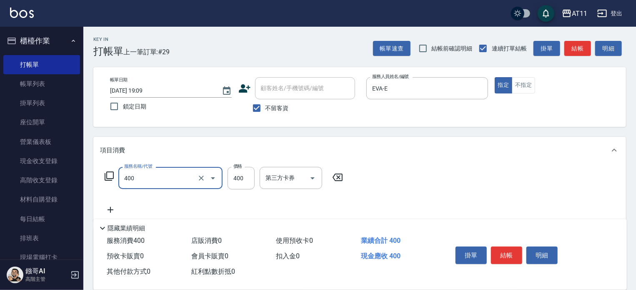
type input "洗剪(400)"
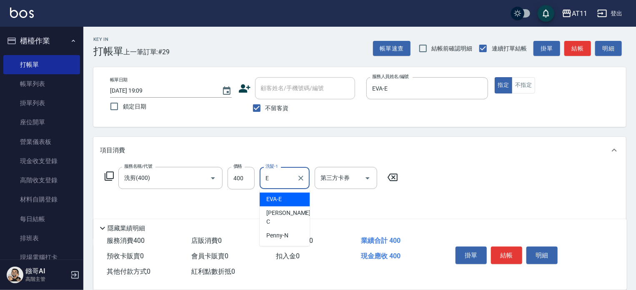
type input "EVA-E"
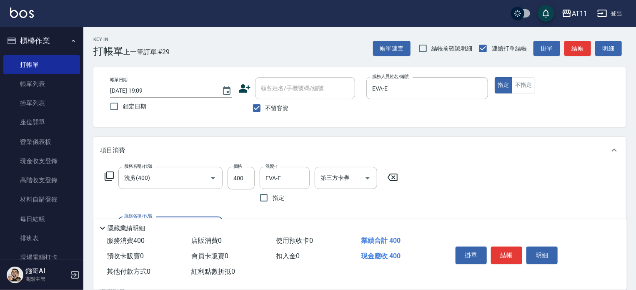
click at [508, 252] on button "結帳" at bounding box center [506, 255] width 31 height 18
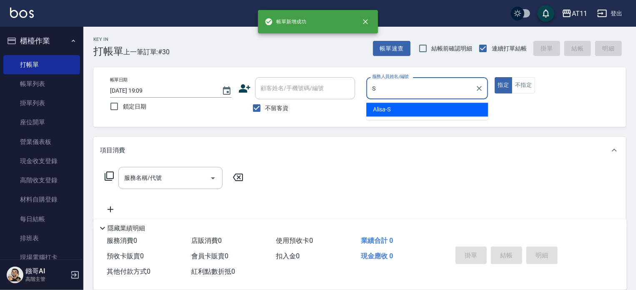
type input "Alisa-S"
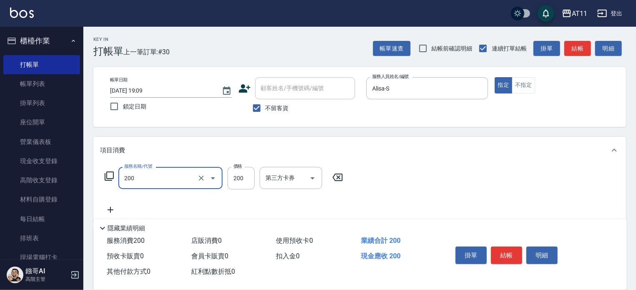
type input "剪髮(200)"
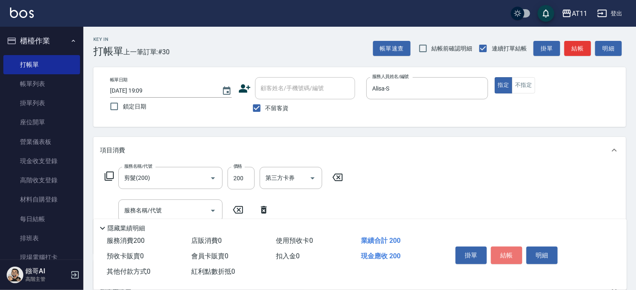
click at [508, 252] on button "結帳" at bounding box center [506, 255] width 31 height 18
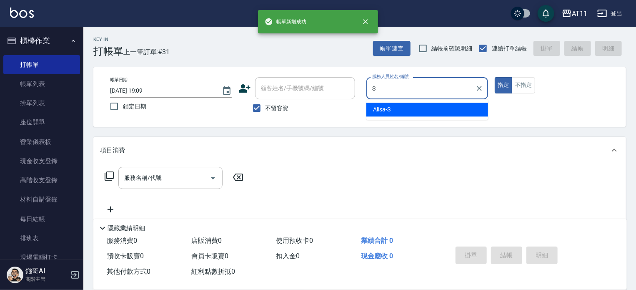
type input "Alisa-S"
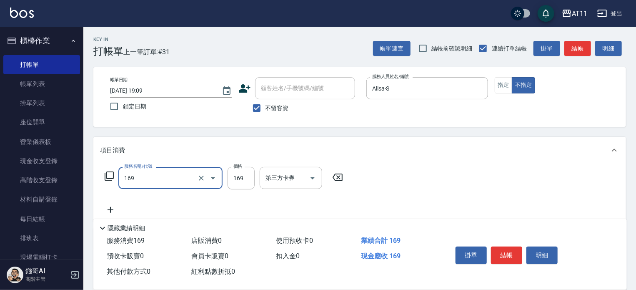
type input "單剪(169)"
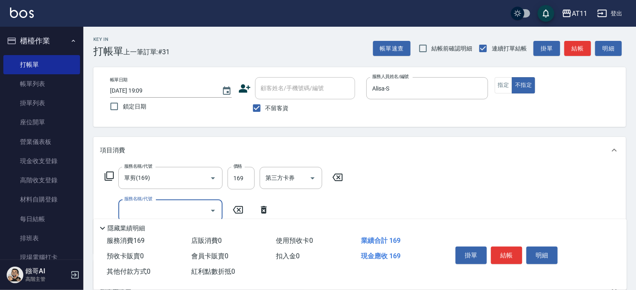
click at [508, 252] on button "結帳" at bounding box center [506, 255] width 31 height 18
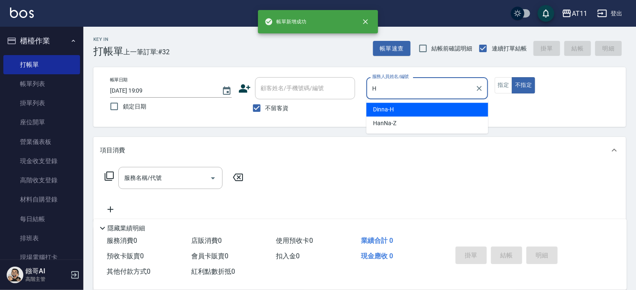
type input "Dinna-H"
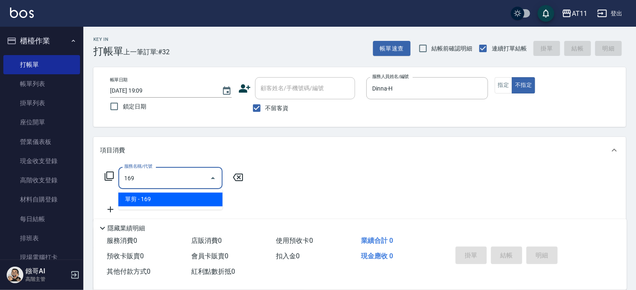
type input "單剪(169)"
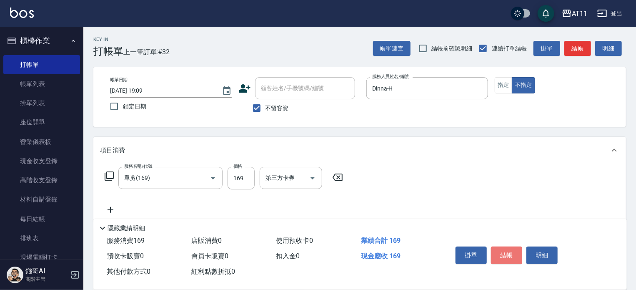
click at [508, 252] on button "結帳" at bounding box center [506, 255] width 31 height 18
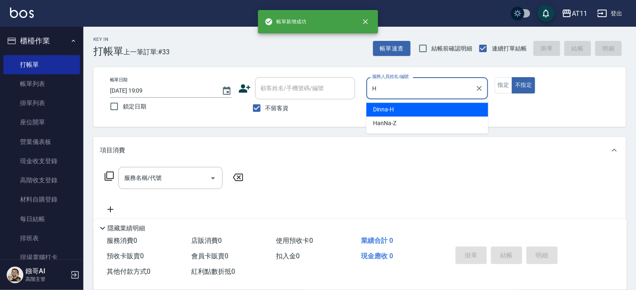
type input "Dinna-H"
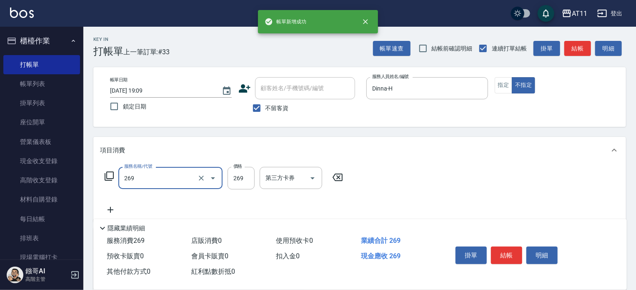
type input "一般洗剪(269)"
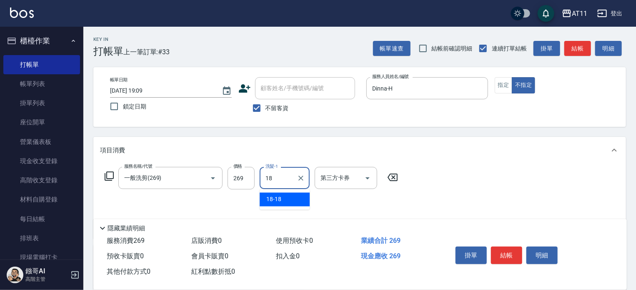
type input "18-18"
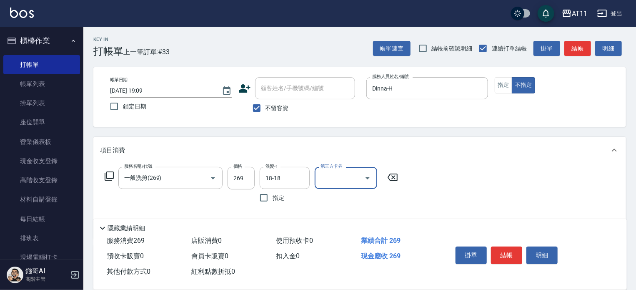
click at [508, 252] on button "結帳" at bounding box center [506, 255] width 31 height 18
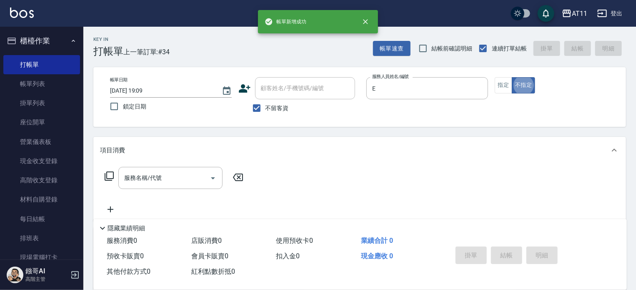
type input "EVA-E"
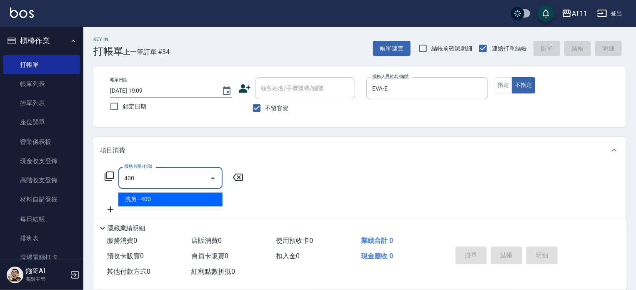
type input "洗剪(400)"
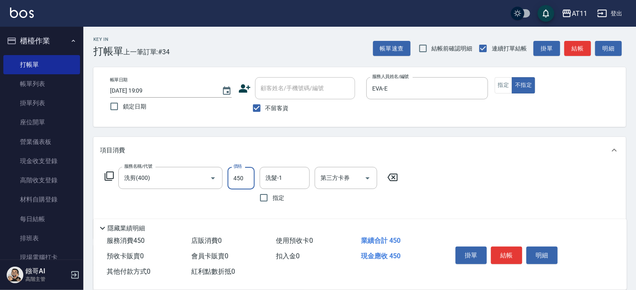
type input "450"
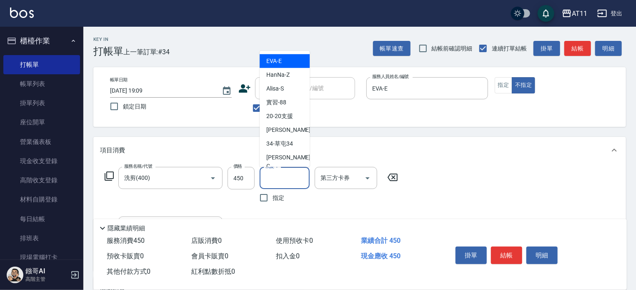
click at [287, 180] on input "洗髮-1" at bounding box center [284, 177] width 43 height 15
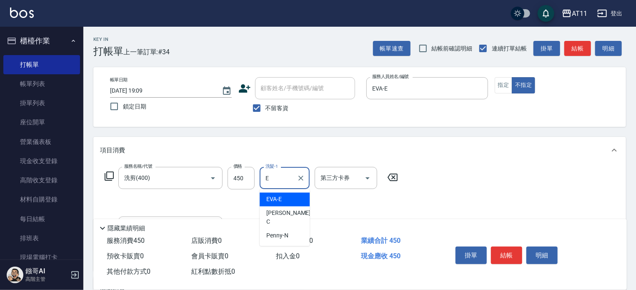
type input "EVA-E"
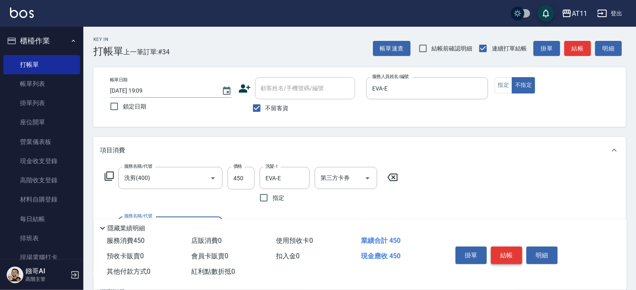
click at [496, 247] on button "結帳" at bounding box center [506, 255] width 31 height 18
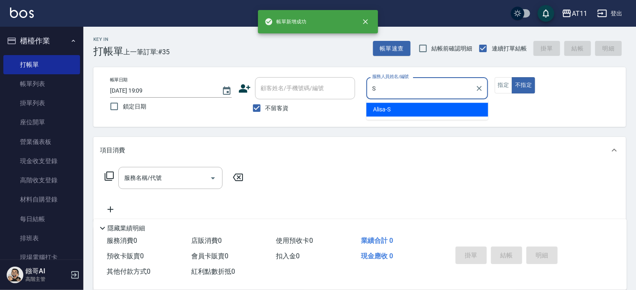
type input "Alisa-S"
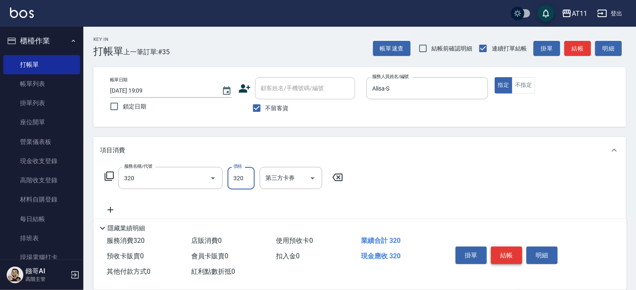
type input "洗剪(320)"
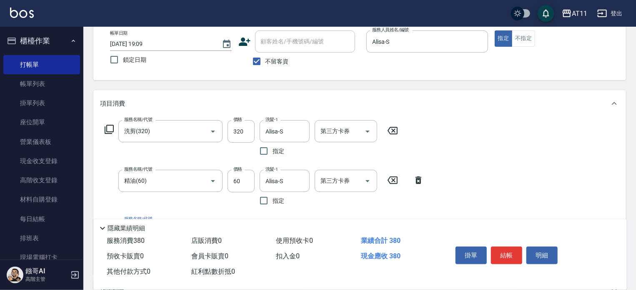
scroll to position [83, 0]
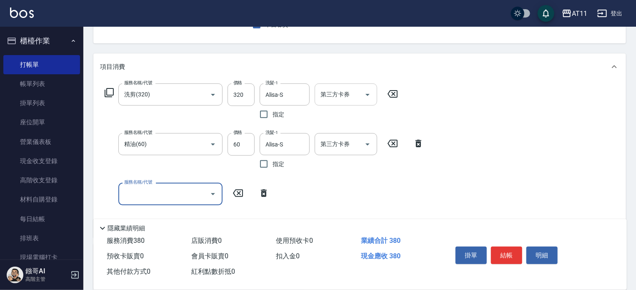
click at [364, 97] on icon "Open" at bounding box center [368, 95] width 10 height 10
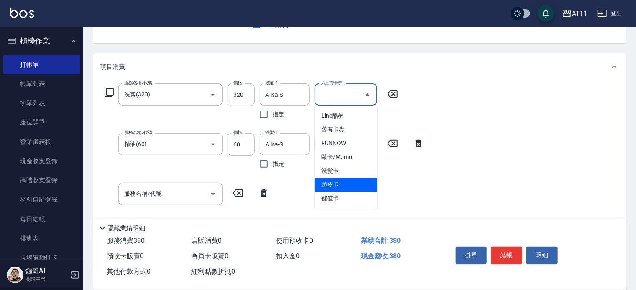
click at [352, 190] on span "頭皮卡" at bounding box center [346, 185] width 63 height 14
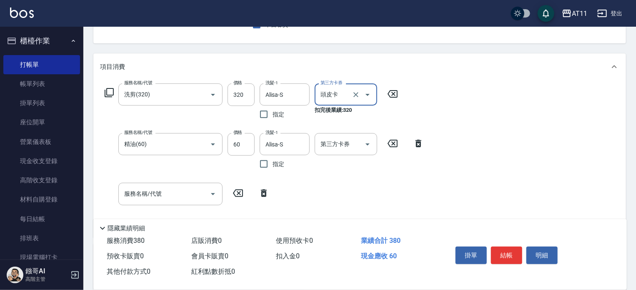
click at [365, 93] on icon "Open" at bounding box center [368, 95] width 10 height 10
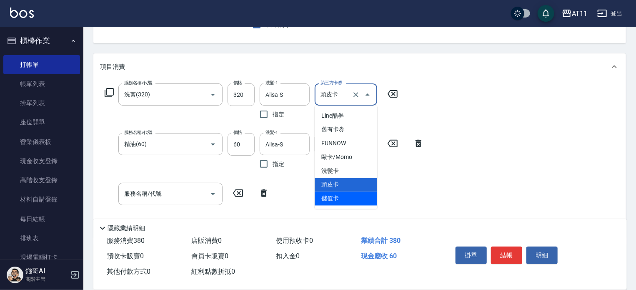
click at [353, 197] on span "儲值卡" at bounding box center [346, 199] width 63 height 14
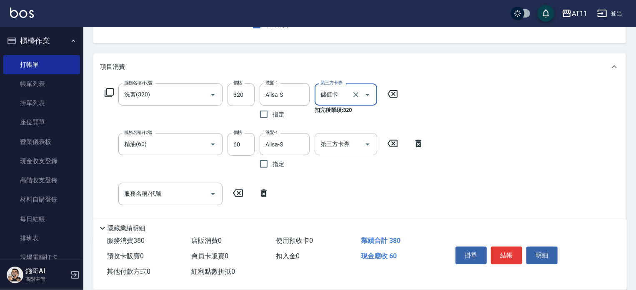
click at [365, 143] on icon "Open" at bounding box center [368, 144] width 10 height 10
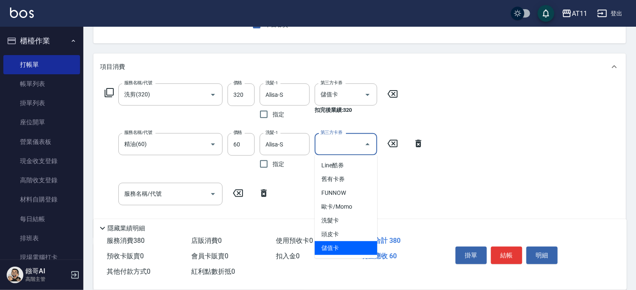
click at [358, 248] on span "儲值卡" at bounding box center [346, 248] width 63 height 14
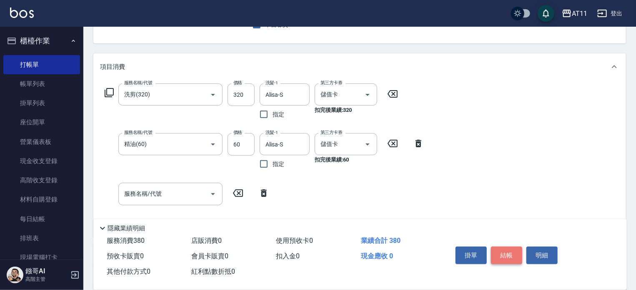
click at [505, 248] on button "結帳" at bounding box center [506, 255] width 31 height 18
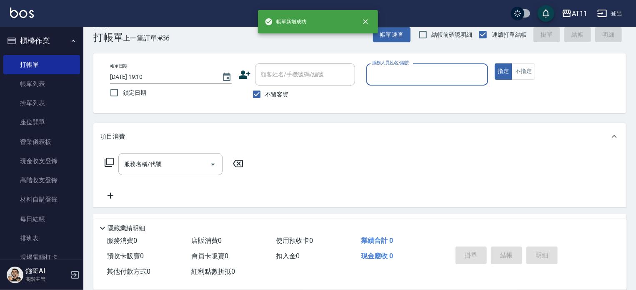
scroll to position [0, 0]
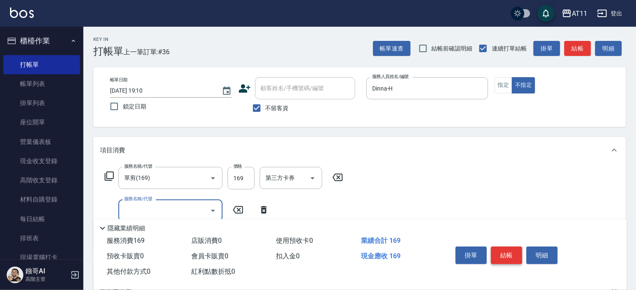
click at [505, 248] on button "結帳" at bounding box center [506, 255] width 31 height 18
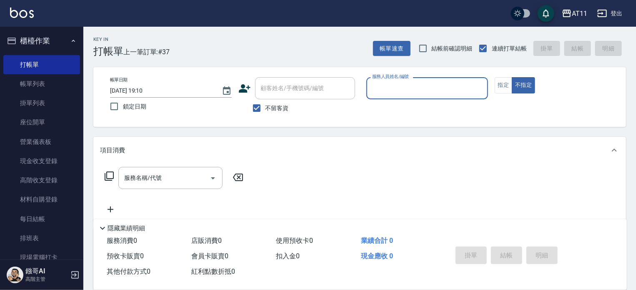
click at [43, 36] on button "櫃檯作業" at bounding box center [41, 41] width 77 height 22
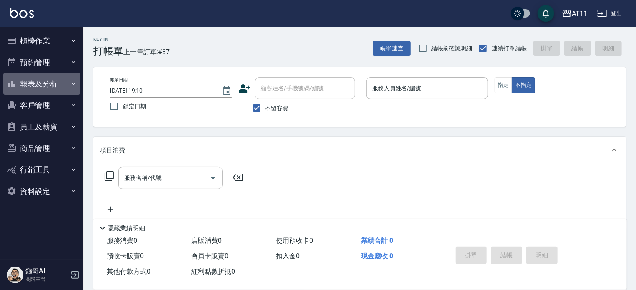
click at [51, 86] on button "報表及分析" at bounding box center [41, 84] width 77 height 22
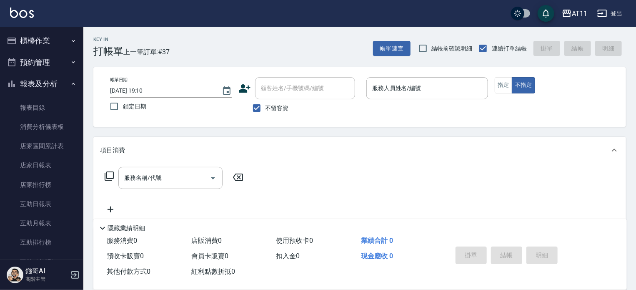
click at [47, 82] on button "報表及分析" at bounding box center [41, 84] width 77 height 22
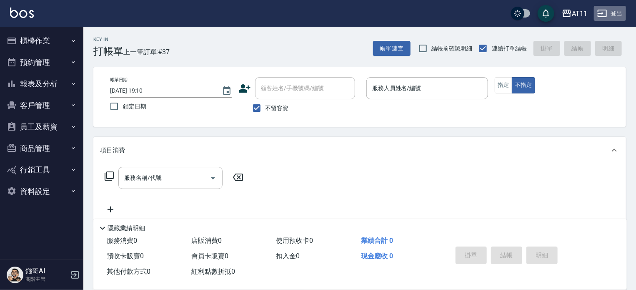
click at [603, 11] on icon "button" at bounding box center [602, 13] width 10 height 10
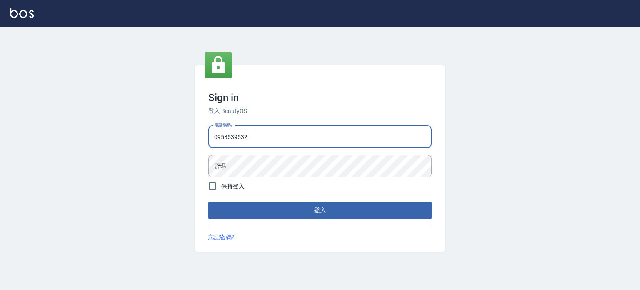
type input "0953539532"
click at [208, 201] on button "登入" at bounding box center [319, 210] width 223 height 18
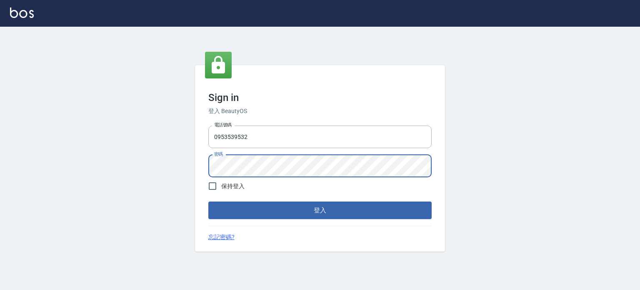
click at [208, 201] on button "登入" at bounding box center [319, 210] width 223 height 18
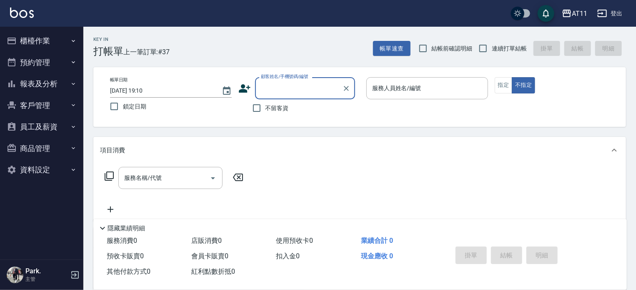
click at [38, 82] on button "報表及分析" at bounding box center [41, 84] width 77 height 22
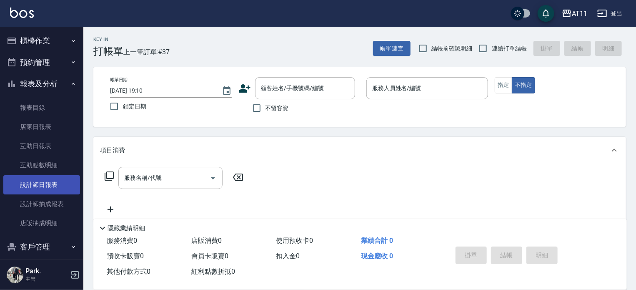
click at [45, 190] on link "設計師日報表" at bounding box center [41, 184] width 77 height 19
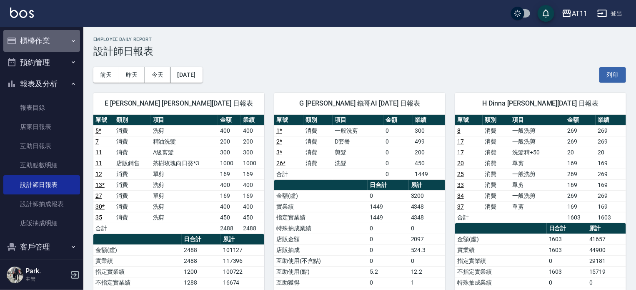
click at [43, 35] on button "櫃檯作業" at bounding box center [41, 41] width 77 height 22
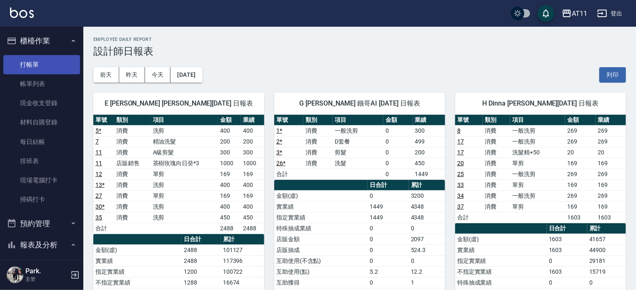
click at [47, 65] on link "打帳單" at bounding box center [41, 64] width 77 height 19
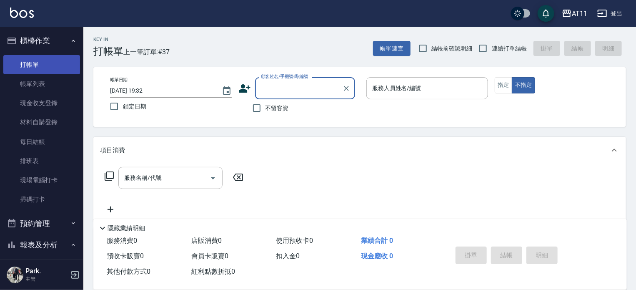
type input "P"
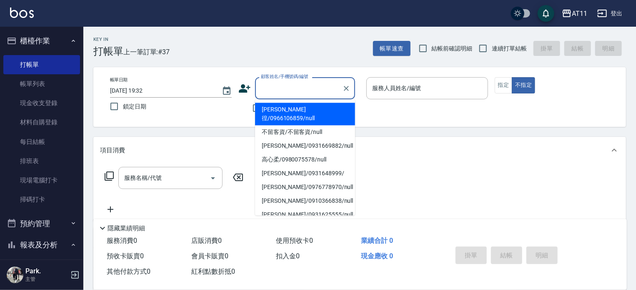
click at [390, 133] on div "Key In 打帳單 上一筆訂單:#37 帳單速查 結帳前確認明細 連續打單結帳 掛單 結帳 明細 帳單日期 [DATE] 19:32 鎖定日期 顧客姓名/手…" at bounding box center [359, 217] width 553 height 380
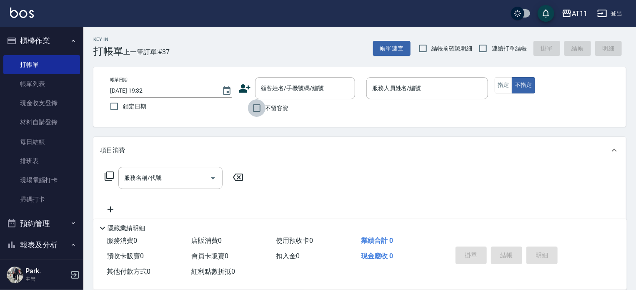
click at [261, 110] on input "不留客資" at bounding box center [257, 108] width 18 height 18
checkbox input "true"
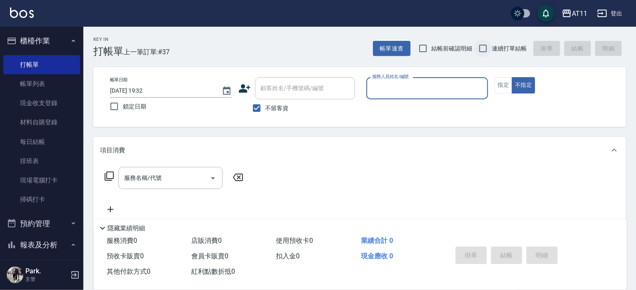
click at [485, 49] on input "連續打單結帳" at bounding box center [483, 49] width 18 height 18
checkbox input "true"
click at [445, 80] on div "服務人員姓名/編號" at bounding box center [427, 88] width 122 height 22
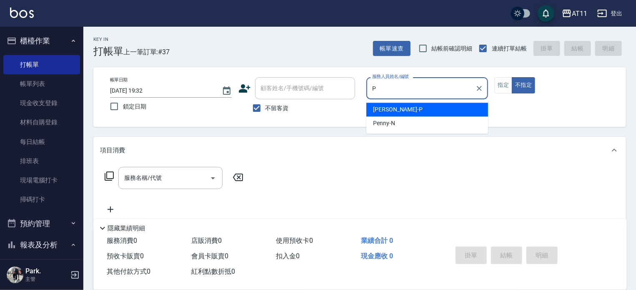
type input "[PERSON_NAME]-P"
type button "false"
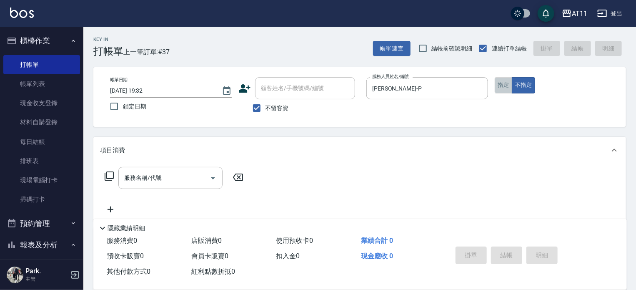
click at [504, 82] on button "指定" at bounding box center [504, 85] width 18 height 16
click at [157, 178] on input "服務名稱/代號" at bounding box center [164, 177] width 84 height 15
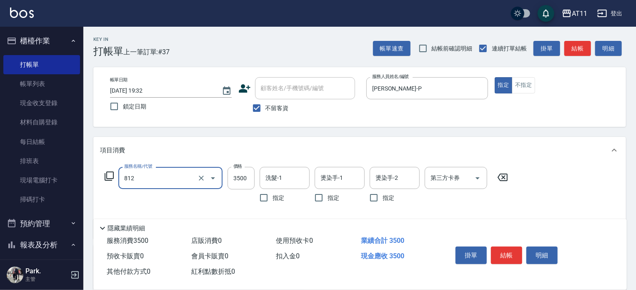
type input "過年套餐燙B餐(812)"
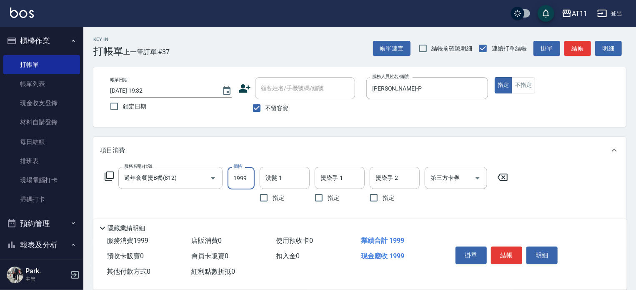
type input "1999"
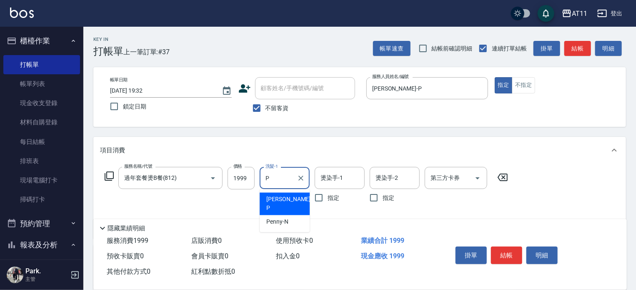
type input "[PERSON_NAME]-P"
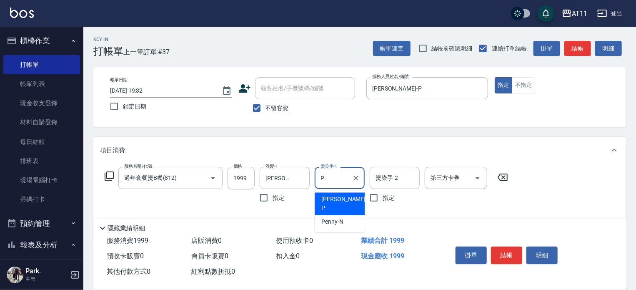
type input "[PERSON_NAME]-P"
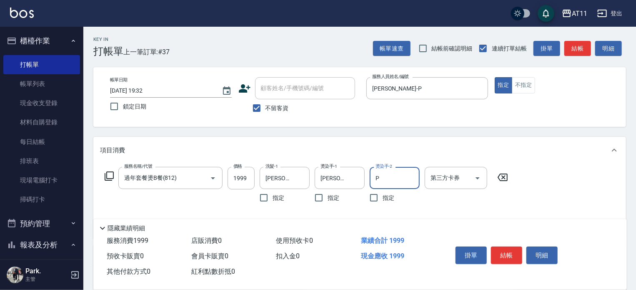
type input "[PERSON_NAME]-P"
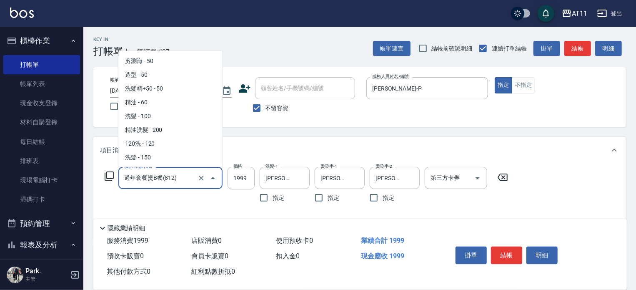
click at [162, 176] on input "過年套餐燙B餐(812)" at bounding box center [158, 177] width 73 height 15
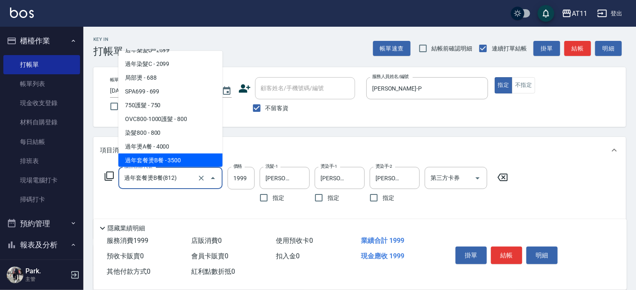
click at [162, 176] on input "過年套餐燙B餐(812)" at bounding box center [158, 177] width 73 height 15
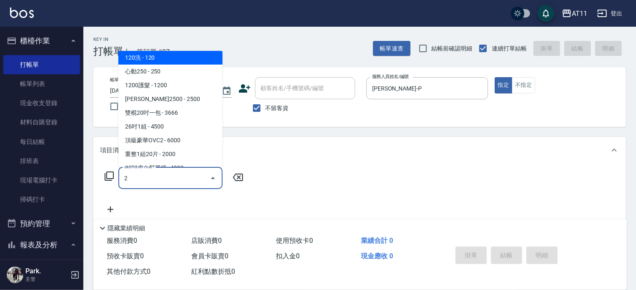
scroll to position [0, 0]
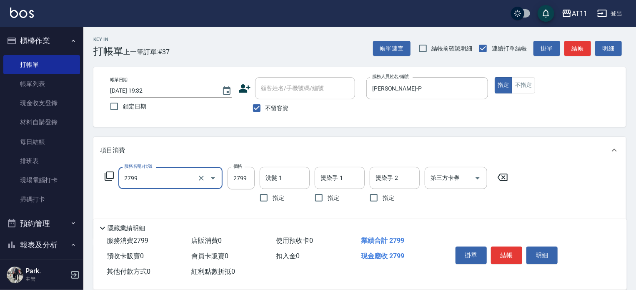
type input "過年燙髮C(2799)"
click at [162, 180] on input "過年燙髮C(2799)" at bounding box center [158, 177] width 73 height 15
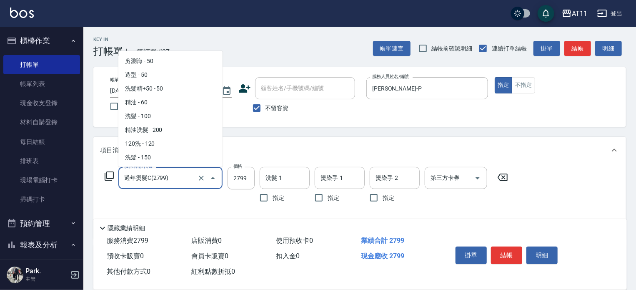
scroll to position [713, 0]
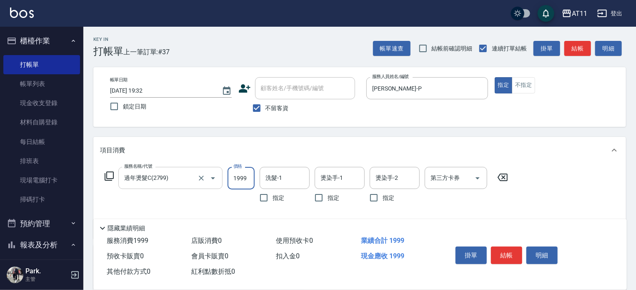
type input "1999"
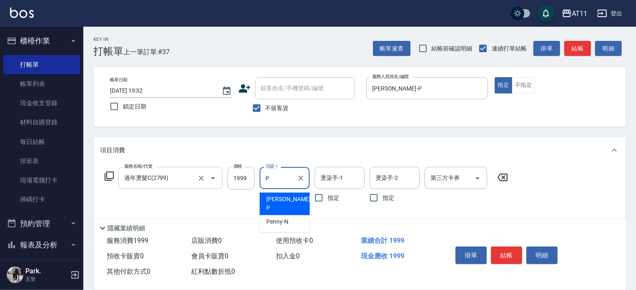
type input "[PERSON_NAME]-P"
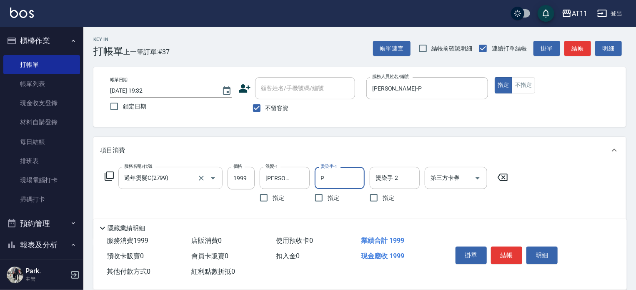
type input "[PERSON_NAME]-P"
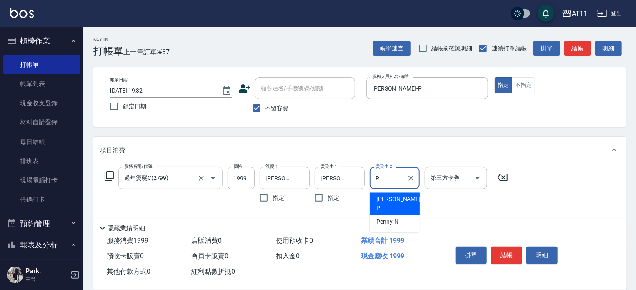
type input "[PERSON_NAME]-P"
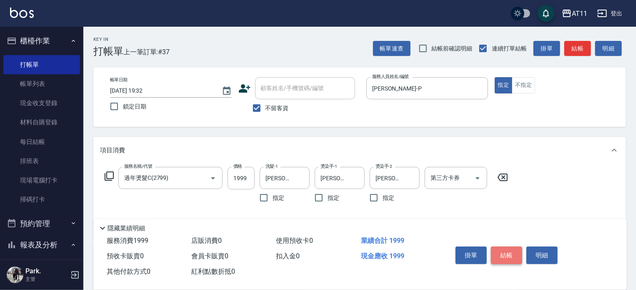
click at [512, 255] on button "結帳" at bounding box center [506, 255] width 31 height 18
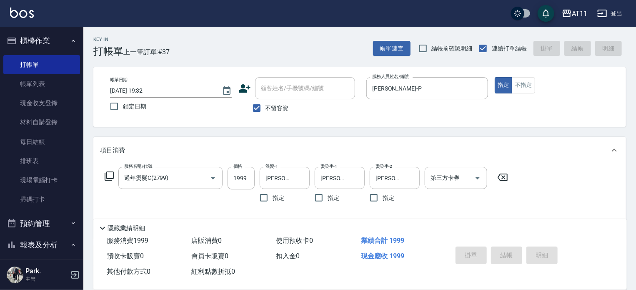
type input "[DATE] 19:33"
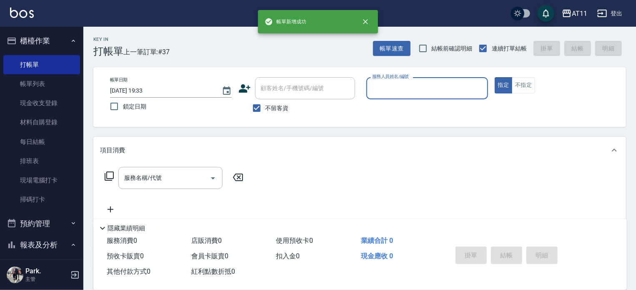
click at [42, 40] on button "櫃檯作業" at bounding box center [41, 41] width 77 height 22
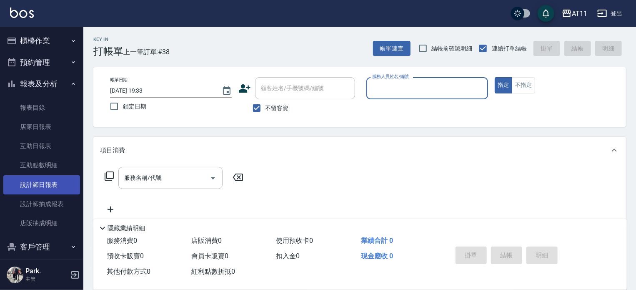
click at [40, 183] on link "設計師日報表" at bounding box center [41, 184] width 77 height 19
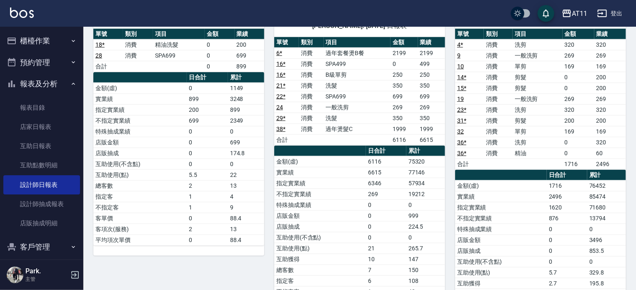
scroll to position [510, 0]
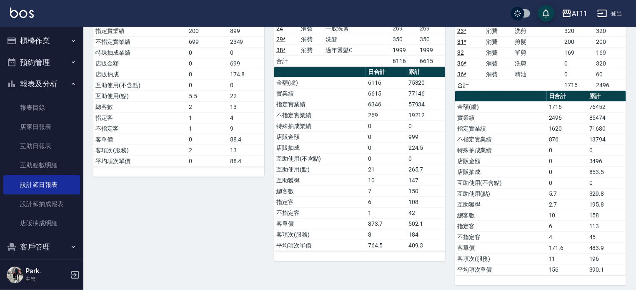
drag, startPoint x: 636, startPoint y: 204, endPoint x: 640, endPoint y: 128, distance: 76.0
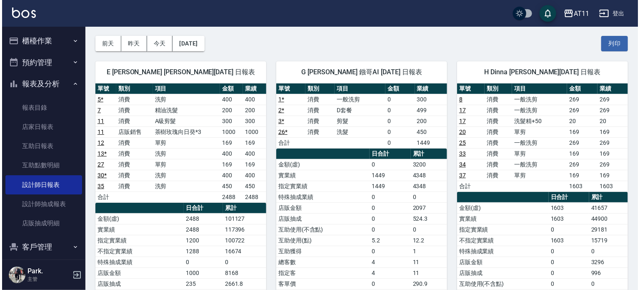
scroll to position [29, 0]
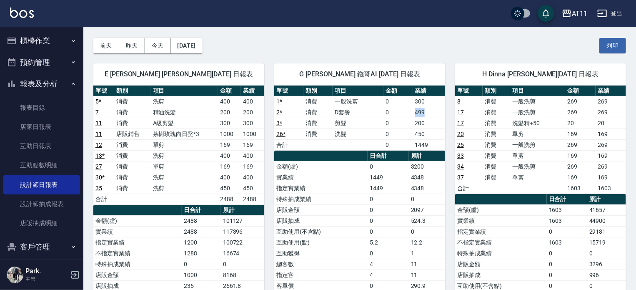
drag, startPoint x: 415, startPoint y: 113, endPoint x: 435, endPoint y: 112, distance: 20.0
click at [435, 112] on td "499" at bounding box center [429, 112] width 33 height 11
click at [438, 118] on td "200" at bounding box center [429, 123] width 33 height 11
click at [435, 119] on td "200" at bounding box center [429, 123] width 33 height 11
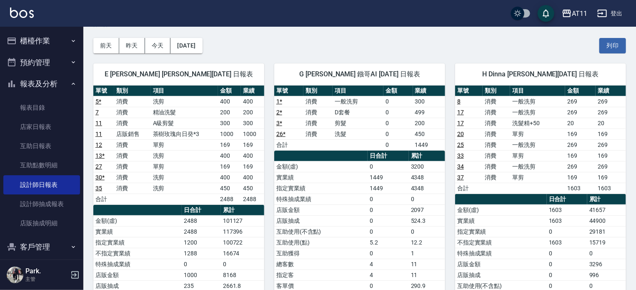
click at [429, 123] on td "200" at bounding box center [429, 123] width 33 height 11
click at [426, 133] on td "450" at bounding box center [429, 133] width 33 height 11
click at [415, 94] on th "業績" at bounding box center [429, 90] width 33 height 11
click at [200, 43] on button "[DATE]" at bounding box center [186, 45] width 32 height 15
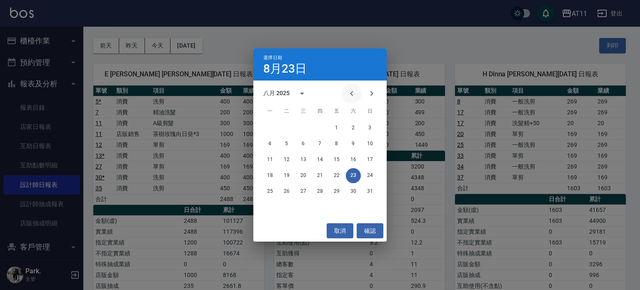
click at [355, 94] on icon "Previous month" at bounding box center [352, 93] width 10 height 10
click at [317, 175] on button "24" at bounding box center [320, 175] width 15 height 15
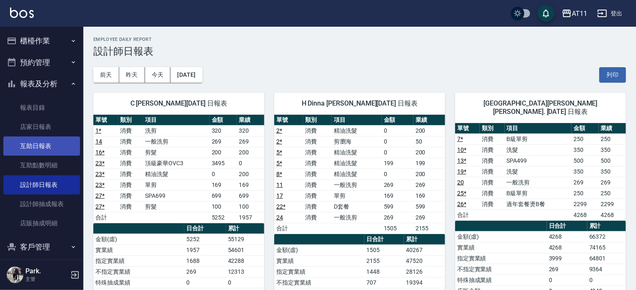
click at [65, 147] on link "互助日報表" at bounding box center [41, 145] width 77 height 19
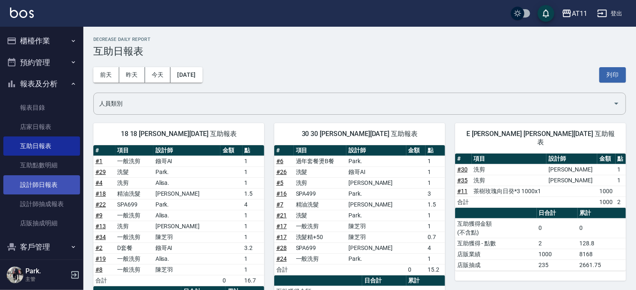
click at [45, 186] on link "設計師日報表" at bounding box center [41, 184] width 77 height 19
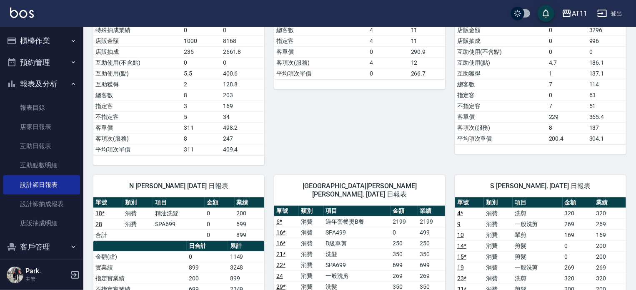
scroll to position [417, 0]
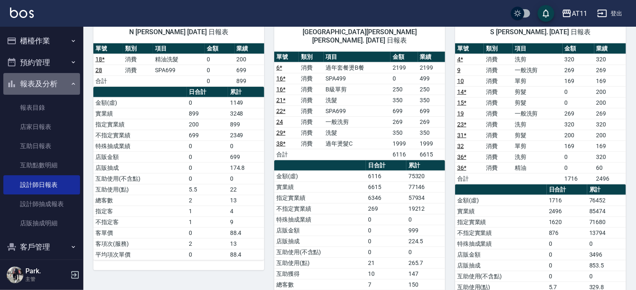
click at [50, 80] on button "報表及分析" at bounding box center [41, 84] width 77 height 22
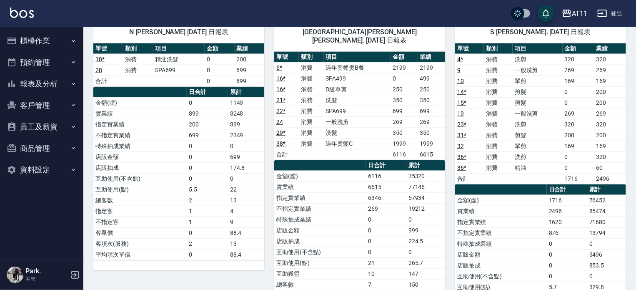
click at [42, 43] on button "櫃檯作業" at bounding box center [41, 41] width 77 height 22
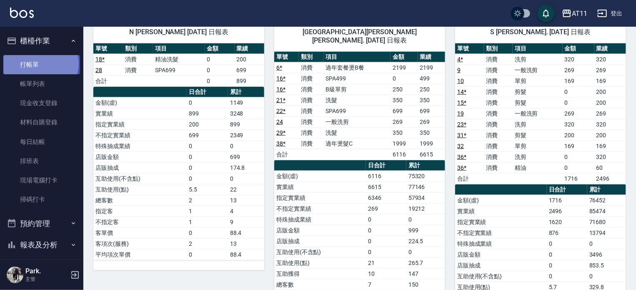
click at [40, 63] on link "打帳單" at bounding box center [41, 64] width 77 height 19
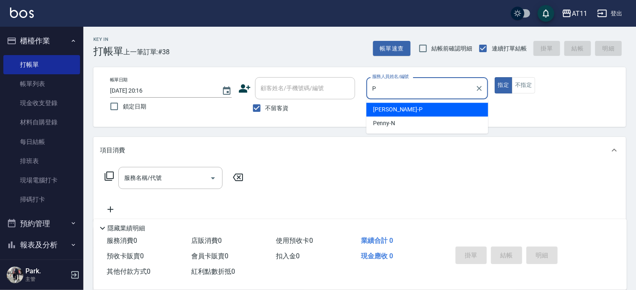
type input "[PERSON_NAME]-P"
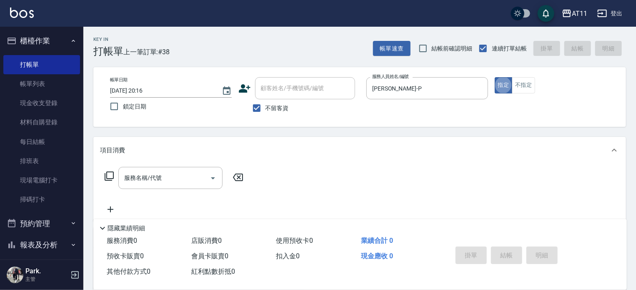
type button "true"
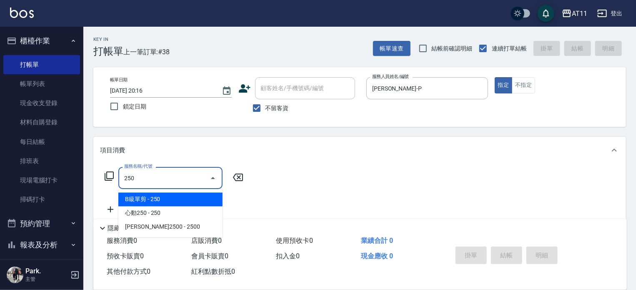
type input "B級單剪(250)"
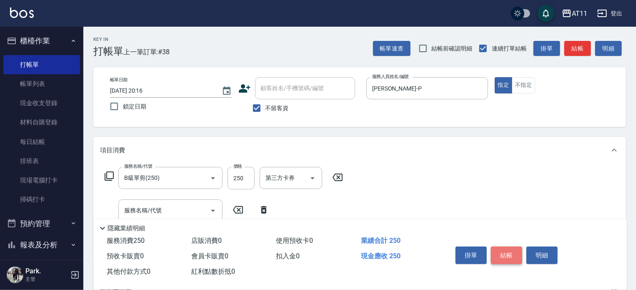
click at [510, 251] on button "結帳" at bounding box center [506, 255] width 31 height 18
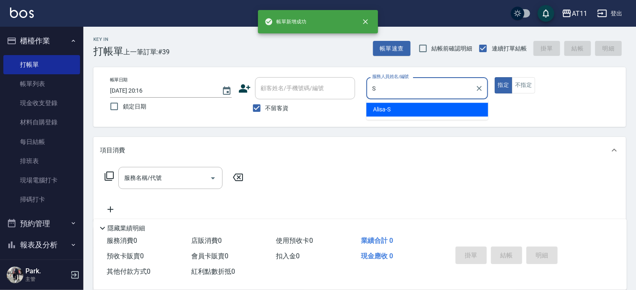
type input "Alisa-S"
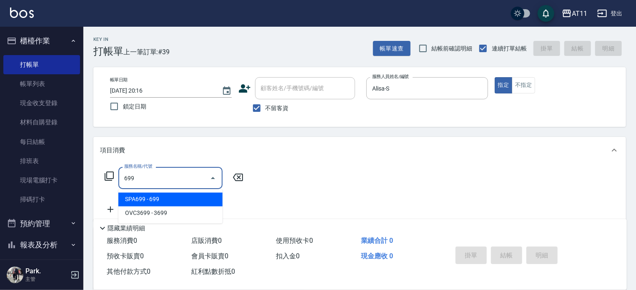
type input "SPA699(699)"
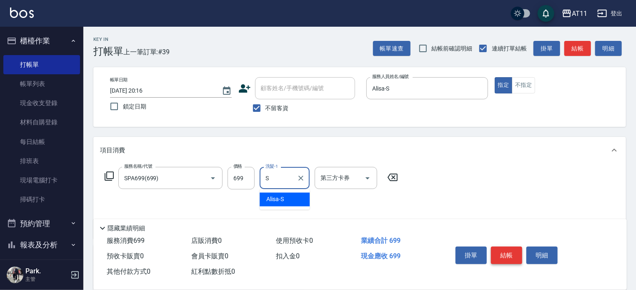
type input "Alisa-S"
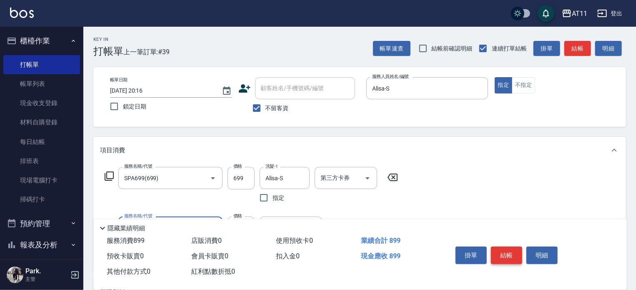
type input "剪髮(200)"
type input "100"
click at [510, 251] on button "結帳" at bounding box center [506, 255] width 31 height 18
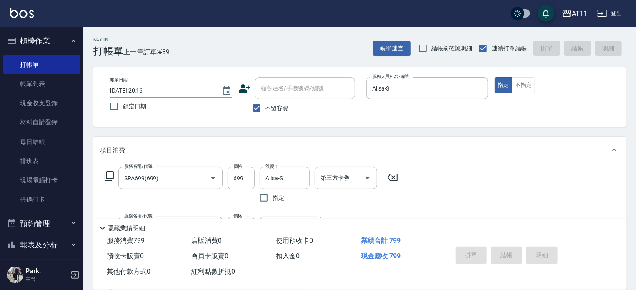
type input "[DATE] 20:17"
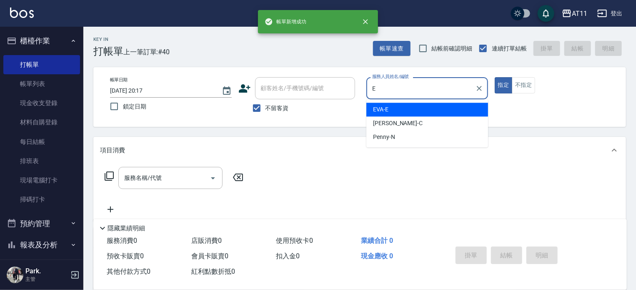
type input "EVA-E"
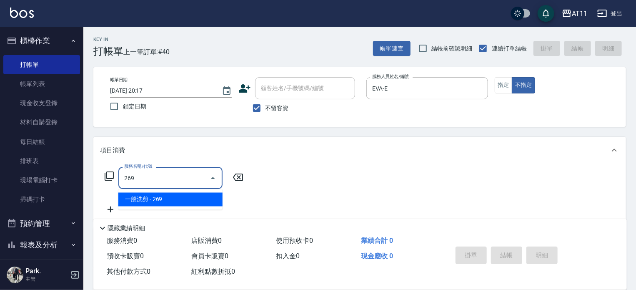
type input "一般洗剪(269)"
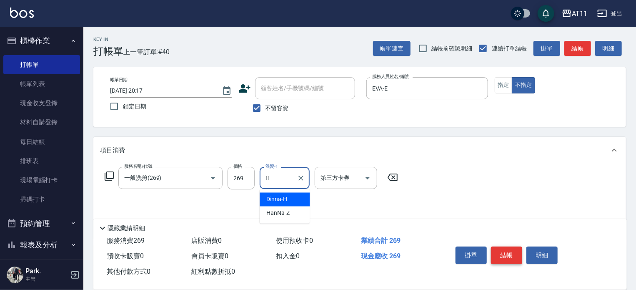
type input "Dinna-H"
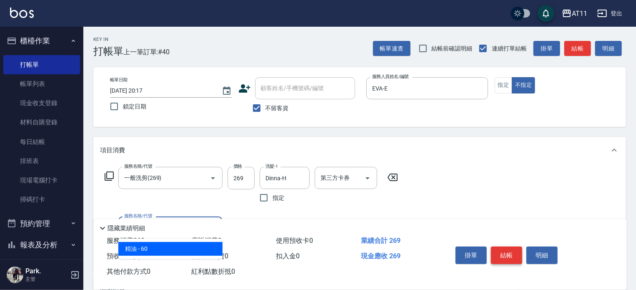
type input "精油(60)"
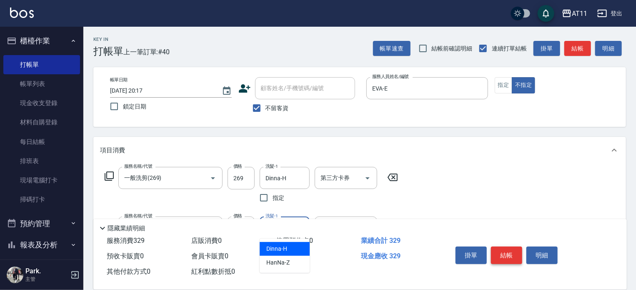
type input "Dinna-H"
click at [510, 251] on button "結帳" at bounding box center [506, 255] width 31 height 18
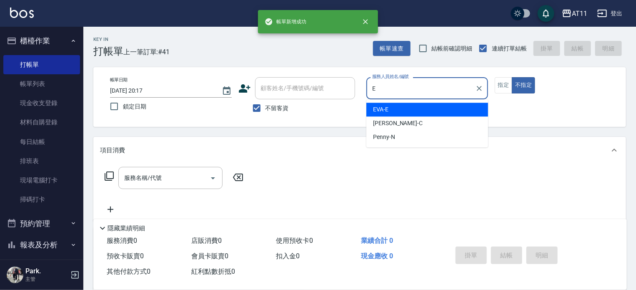
type input "EVA-E"
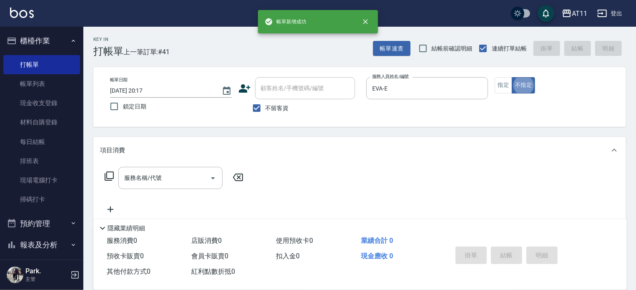
type button "false"
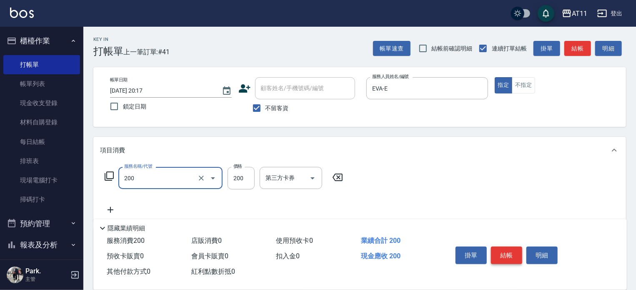
type input "剪髮(200)"
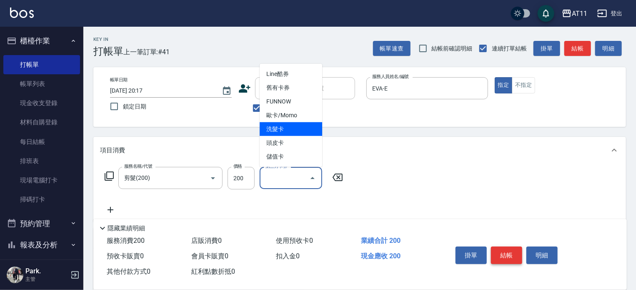
type input "洗髮卡"
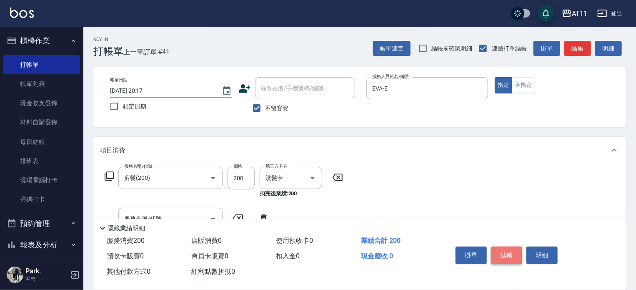
click at [510, 251] on button "結帳" at bounding box center [506, 255] width 31 height 18
